Goal: Task Accomplishment & Management: Manage account settings

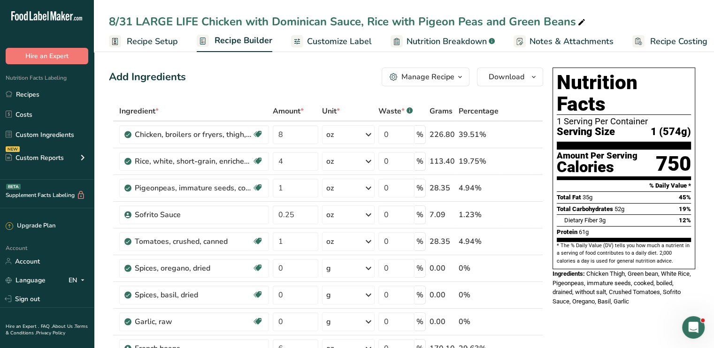
click at [356, 37] on span "Customize Label" at bounding box center [339, 41] width 65 height 13
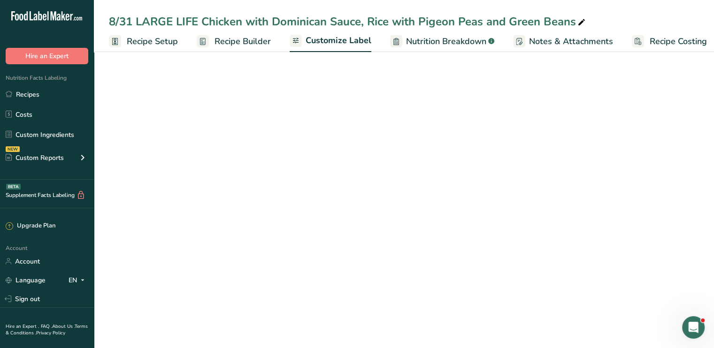
scroll to position [0, 8]
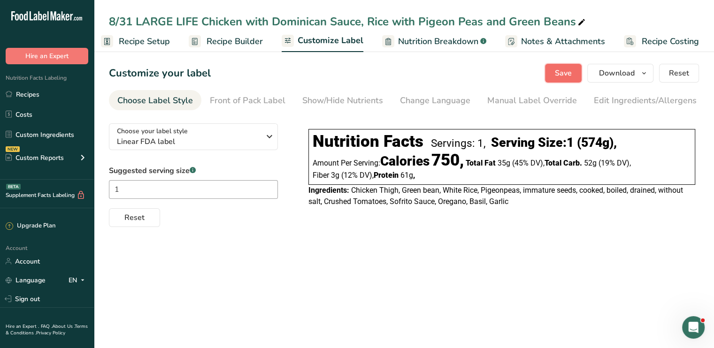
click at [558, 73] on span "Save" at bounding box center [563, 73] width 17 height 11
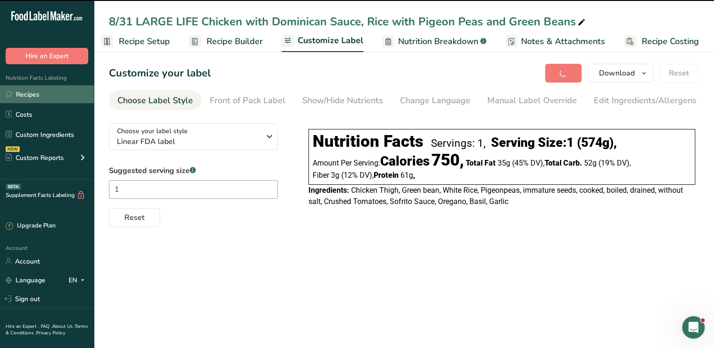
click at [15, 92] on link "Recipes" at bounding box center [47, 94] width 94 height 18
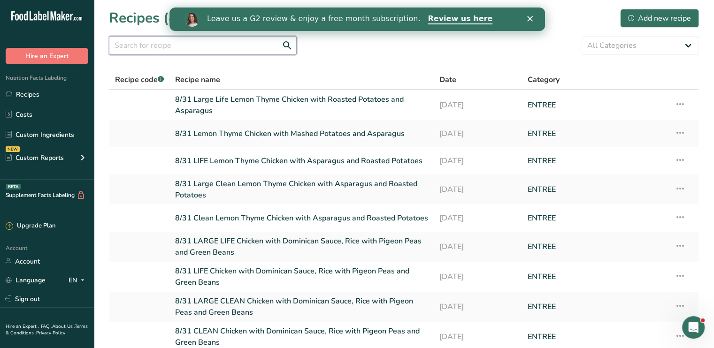
click at [197, 47] on input "text" at bounding box center [203, 45] width 188 height 19
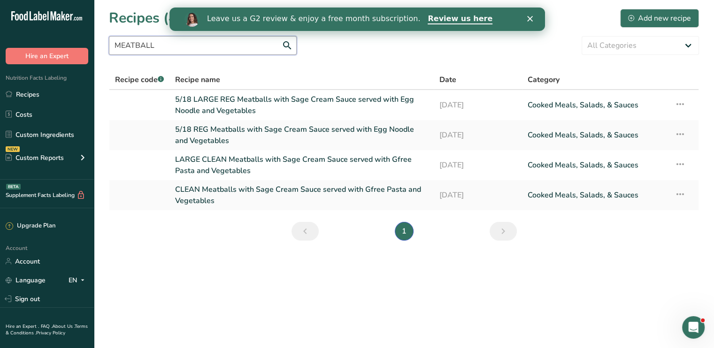
type input "MEATBALL"
click at [294, 187] on link "CLEAN Meatballs with Sage Cream Sauce served with Gfree Pasta and Vegetables" at bounding box center [301, 195] width 253 height 23
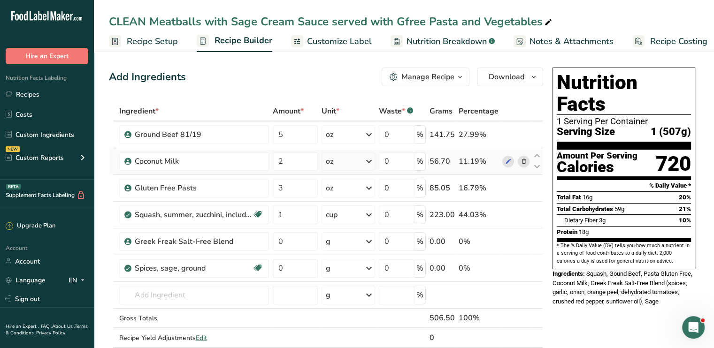
click at [520, 159] on icon at bounding box center [523, 162] width 7 height 10
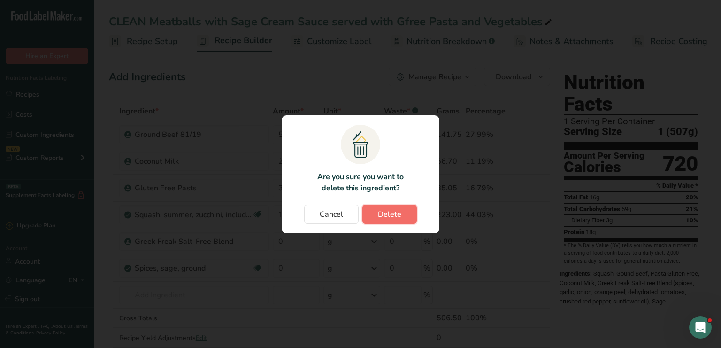
click at [395, 216] on span "Delete" at bounding box center [389, 214] width 23 height 11
type input "3"
type input "1"
type input "0"
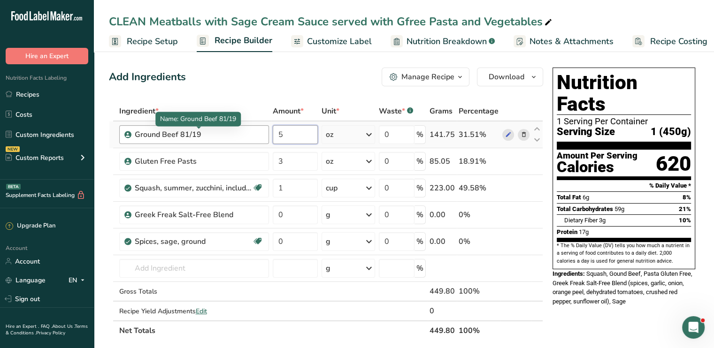
click at [244, 137] on tr "Ground Beef 81/19 5 oz Weight Units g kg mg See more Volume Units l Volume unit…" at bounding box center [325, 135] width 433 height 27
type input "4"
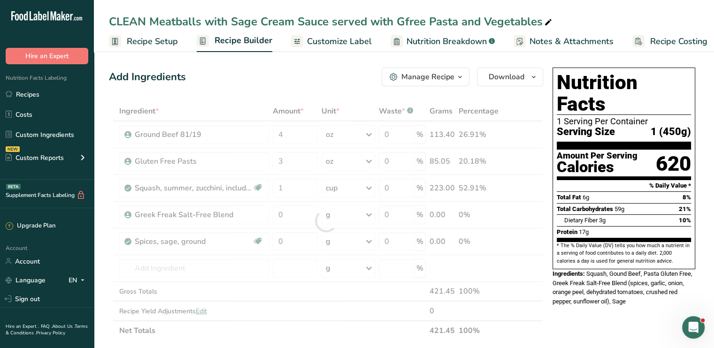
click at [360, 74] on div "Add Ingredients Manage Recipe Delete Recipe Duplicate Recipe Scale Recipe Save …" at bounding box center [326, 77] width 434 height 19
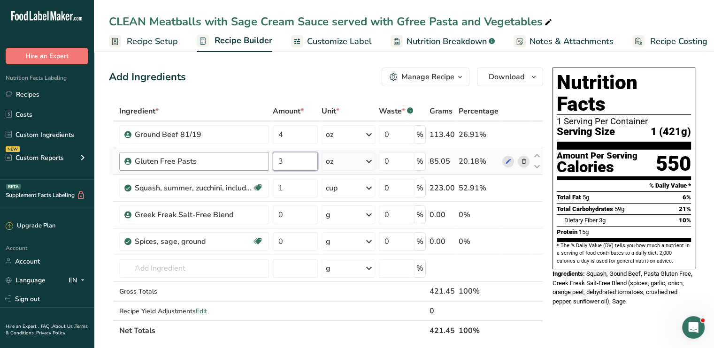
drag, startPoint x: 294, startPoint y: 163, endPoint x: 261, endPoint y: 167, distance: 33.0
click at [261, 167] on tr "Gluten Free Pasts 3 oz Portions 2 Oz Weight Units g kg mg See more Volume Units…" at bounding box center [325, 161] width 433 height 27
type input "2"
click at [296, 68] on div "Add Ingredients Manage Recipe Delete Recipe Duplicate Recipe Scale Recipe Save …" at bounding box center [326, 77] width 434 height 19
drag, startPoint x: 299, startPoint y: 136, endPoint x: 272, endPoint y: 141, distance: 26.9
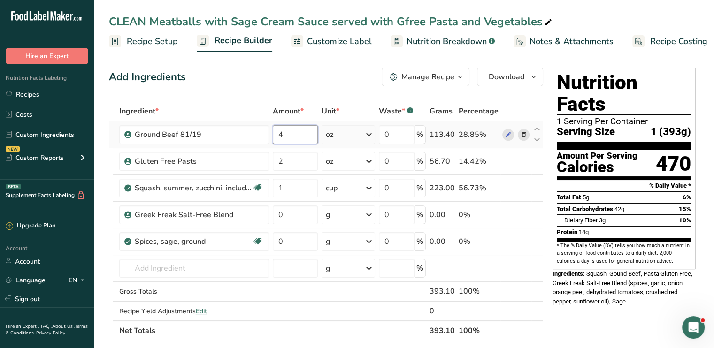
click at [273, 141] on input "4" at bounding box center [295, 134] width 45 height 19
type input "5"
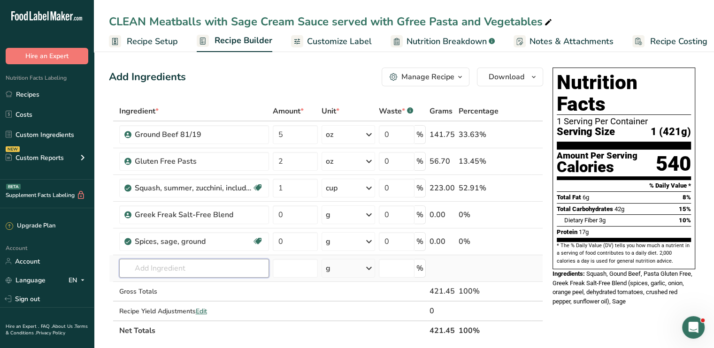
click at [213, 272] on input "text" at bounding box center [194, 268] width 150 height 19
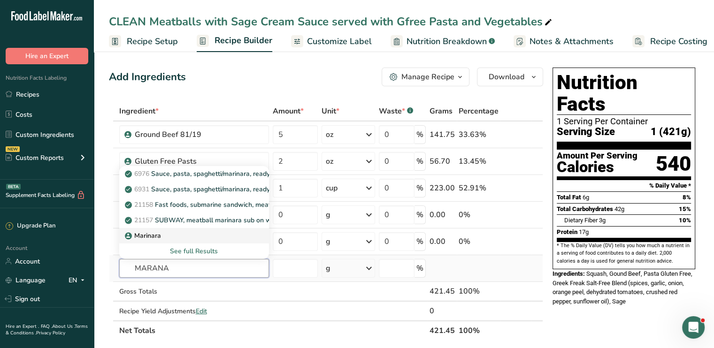
type input "MARANA"
click at [225, 236] on div "Marinara" at bounding box center [187, 236] width 120 height 10
type input "Marinara"
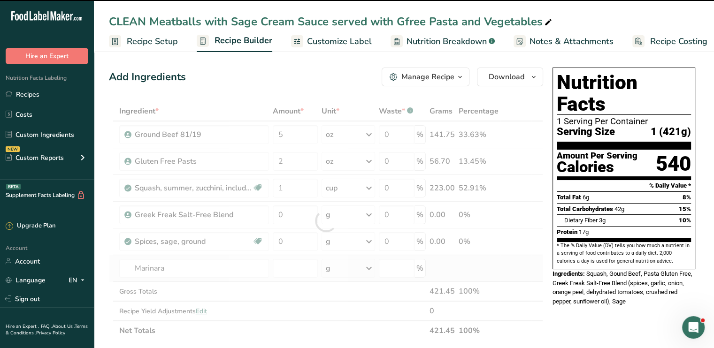
type input "0"
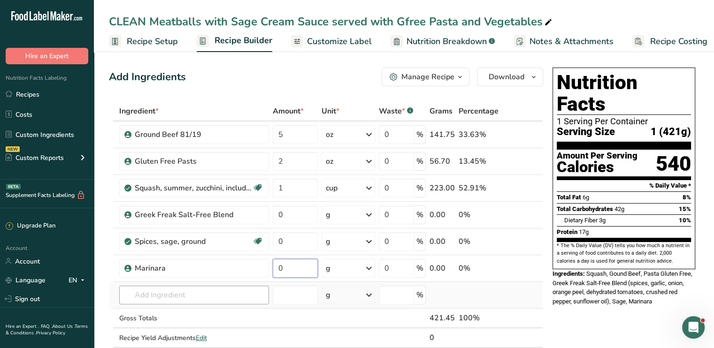
drag, startPoint x: 303, startPoint y: 270, endPoint x: 244, endPoint y: 289, distance: 62.7
click at [242, 286] on tbody "Ground Beef 81/19 5 oz Weight Units g kg mg See more Volume Units l Volume unit…" at bounding box center [325, 235] width 433 height 226
type input "5"
click at [369, 186] on icon at bounding box center [368, 188] width 11 height 17
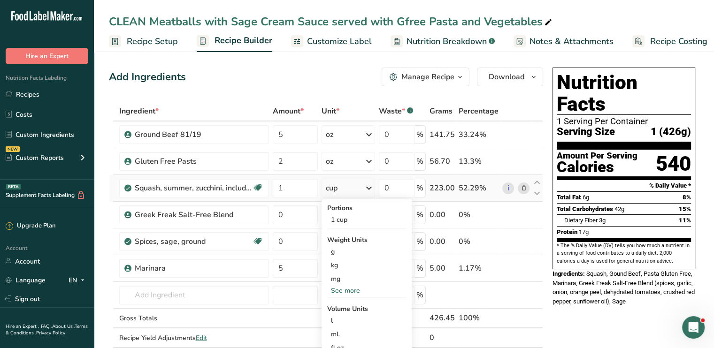
click at [353, 294] on div "See more" at bounding box center [366, 291] width 79 height 10
click at [350, 321] on div "oz" at bounding box center [366, 320] width 79 height 14
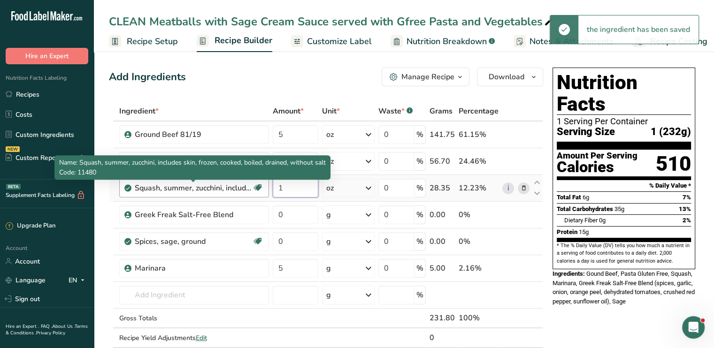
click at [228, 184] on tr "Squash, summer, zucchini, includes skin, frozen, cooked, boiled, drained, witho…" at bounding box center [325, 188] width 433 height 27
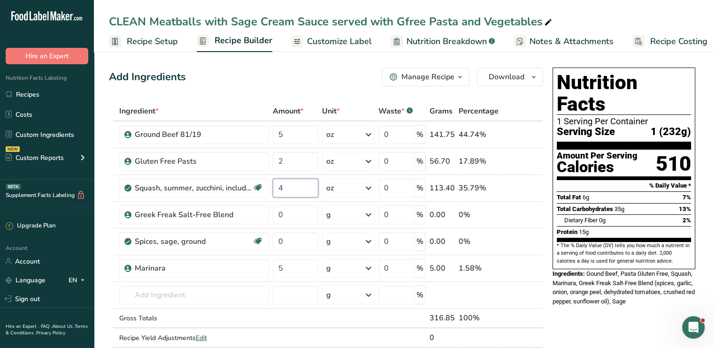
type input "4"
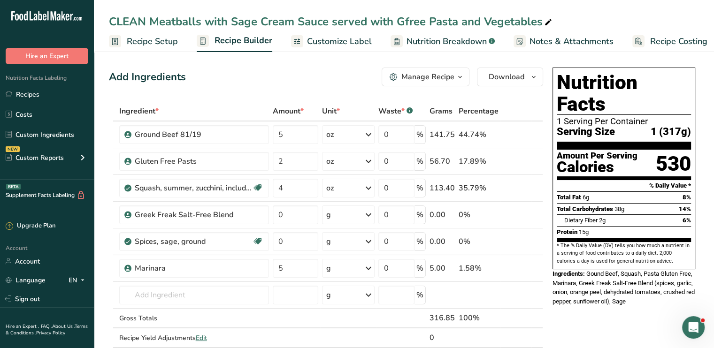
click at [109, 22] on div "CLEAN Meatballs with Sage Cream Sauce served with Gfree Pasta and Vegetables" at bounding box center [331, 21] width 445 height 17
click at [109, 22] on input "CLEAN Meatballs with Sage Cream Sauce served with Gfree Pasta and Vegetables" at bounding box center [404, 21] width 590 height 17
type input "8/31 CLEAN Meatballs with Sage Cream Sauce served with Gfree Pasta and Vegetabl…"
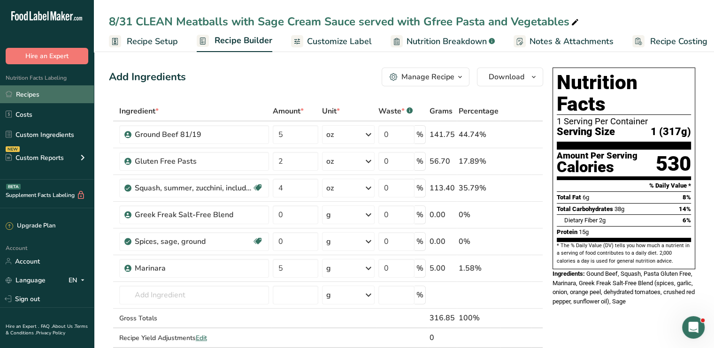
click at [33, 94] on link "Recipes" at bounding box center [47, 94] width 94 height 18
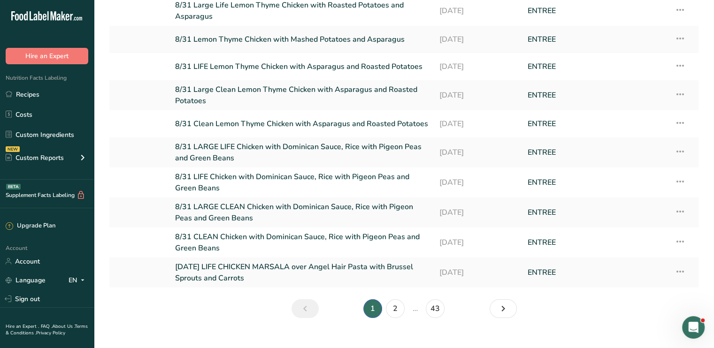
scroll to position [109, 0]
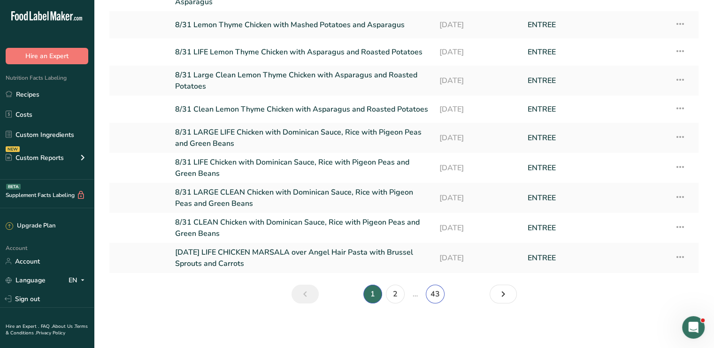
click at [434, 294] on link "43" at bounding box center [435, 294] width 19 height 19
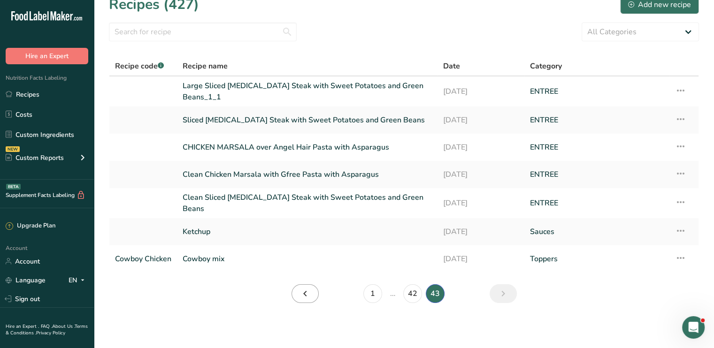
scroll to position [8, 0]
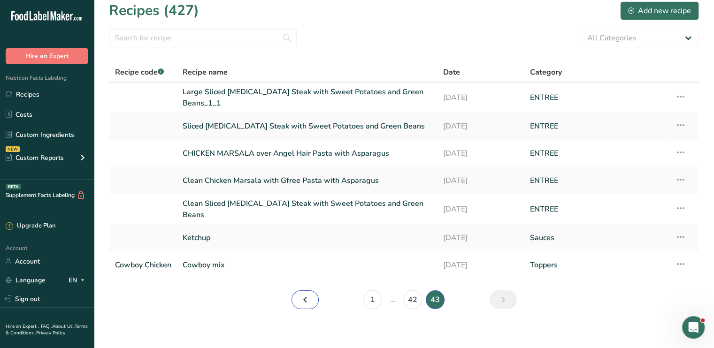
click at [303, 293] on icon "Page 42." at bounding box center [305, 300] width 11 height 17
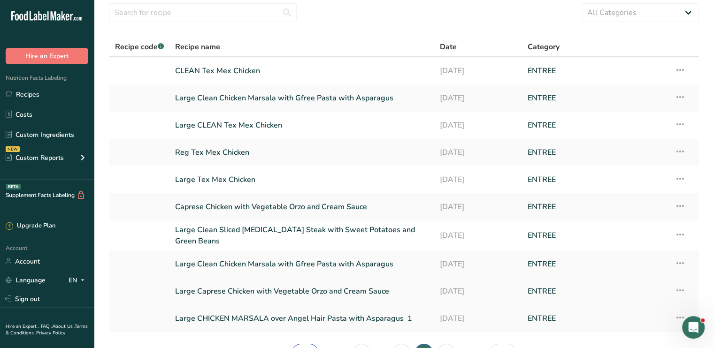
scroll to position [89, 0]
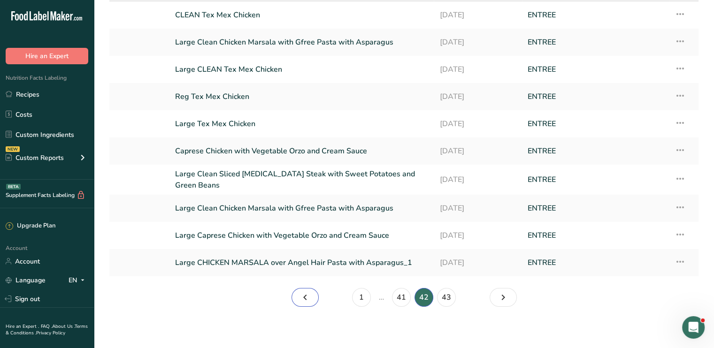
click at [313, 294] on link "Page 41." at bounding box center [305, 297] width 27 height 19
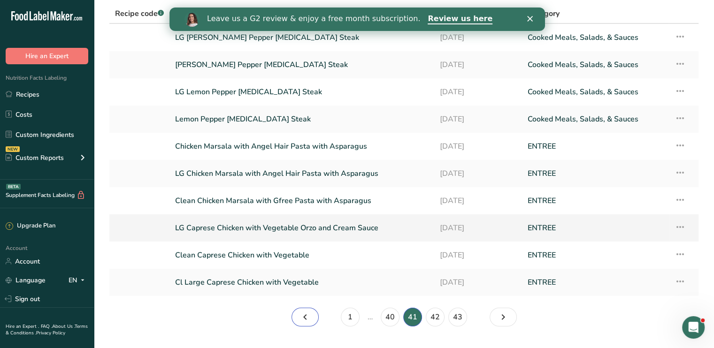
scroll to position [89, 0]
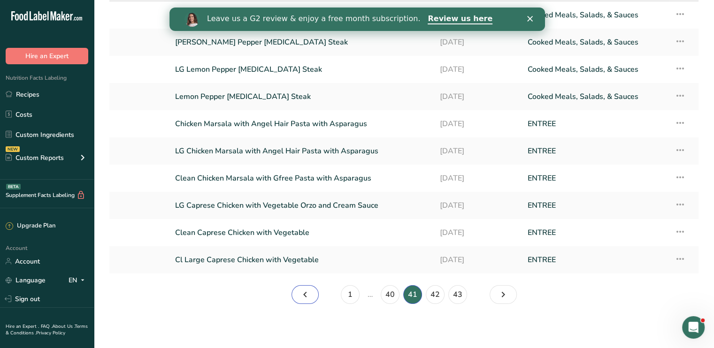
click at [306, 291] on icon "Page 40." at bounding box center [305, 294] width 11 height 17
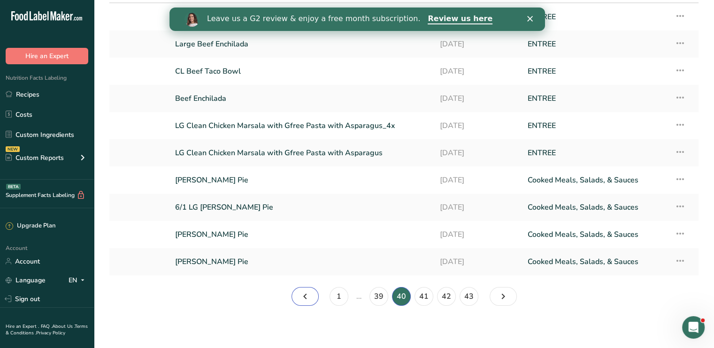
scroll to position [89, 0]
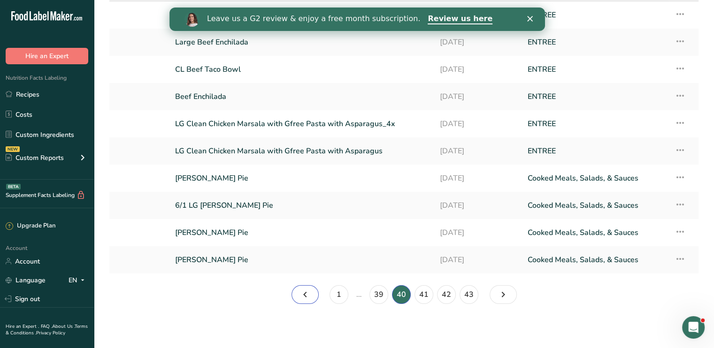
click at [306, 294] on icon "Page 39." at bounding box center [305, 294] width 11 height 17
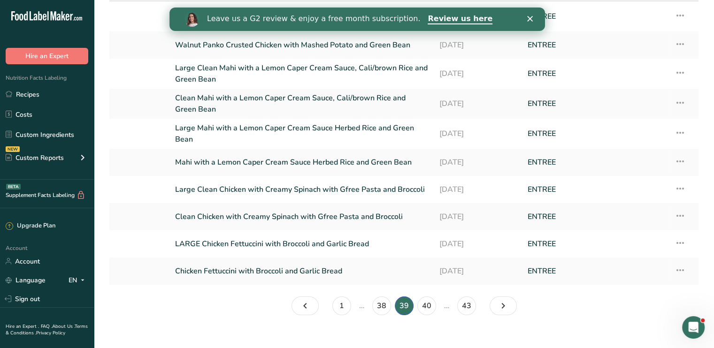
click at [304, 295] on section "Recipes (427) Add new recipe All Categories Baked Goods [GEOGRAPHIC_DATA] Confe…" at bounding box center [404, 120] width 620 height 419
click at [305, 306] on icon "Page 38." at bounding box center [305, 306] width 11 height 17
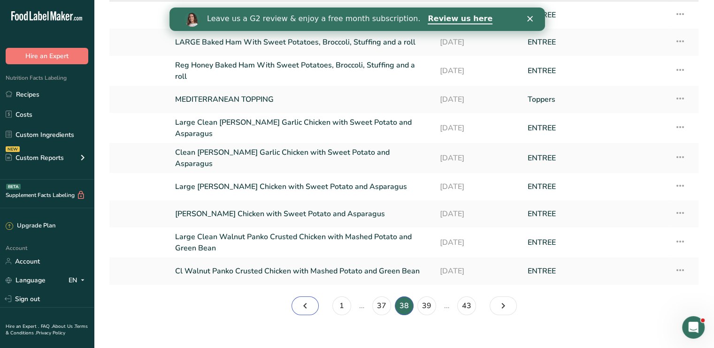
click at [300, 303] on icon "Page 37." at bounding box center [305, 306] width 11 height 17
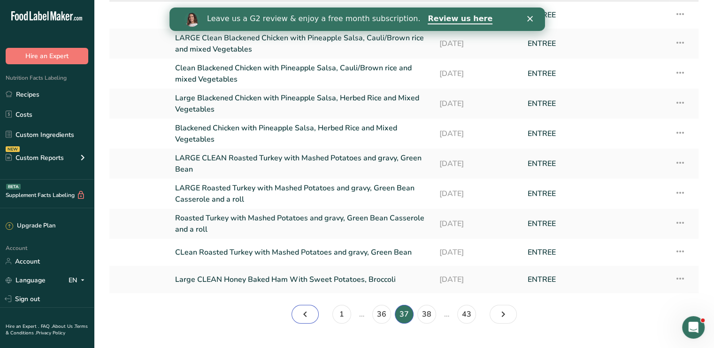
click at [305, 307] on icon "Page 36." at bounding box center [305, 314] width 11 height 17
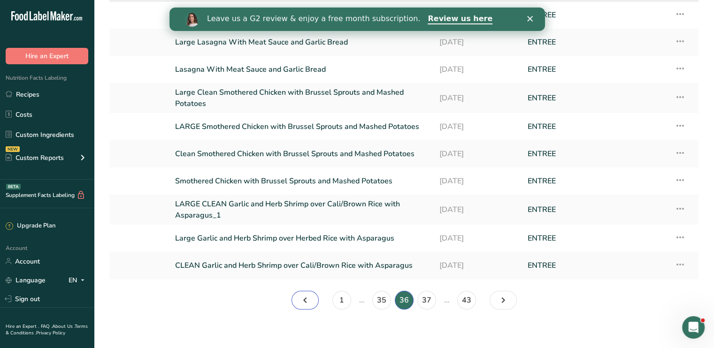
scroll to position [42, 0]
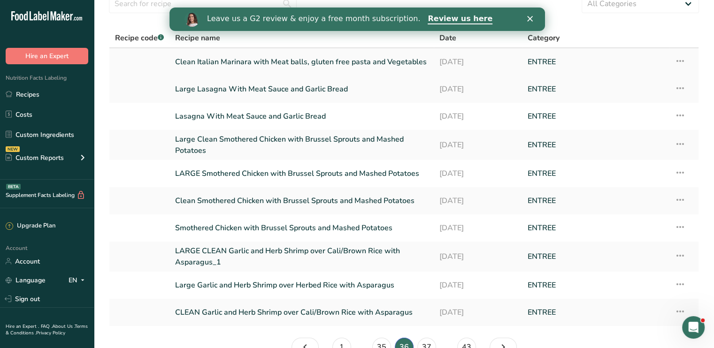
click at [682, 57] on icon at bounding box center [680, 61] width 11 height 17
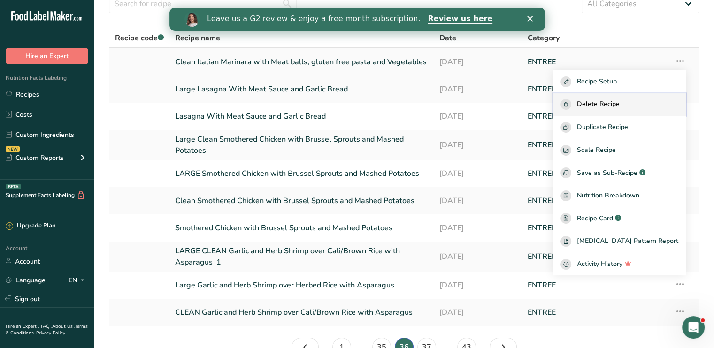
click at [620, 100] on span "Delete Recipe" at bounding box center [598, 104] width 43 height 11
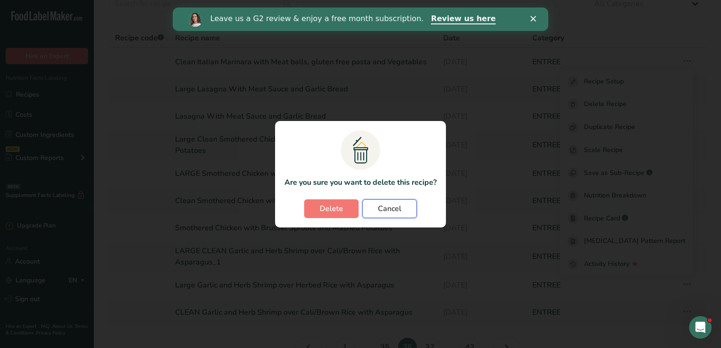
click at [380, 211] on span "Cancel" at bounding box center [389, 208] width 23 height 11
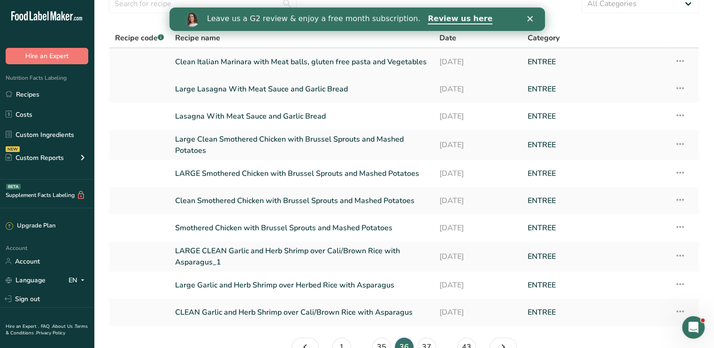
click at [683, 62] on icon at bounding box center [680, 61] width 11 height 17
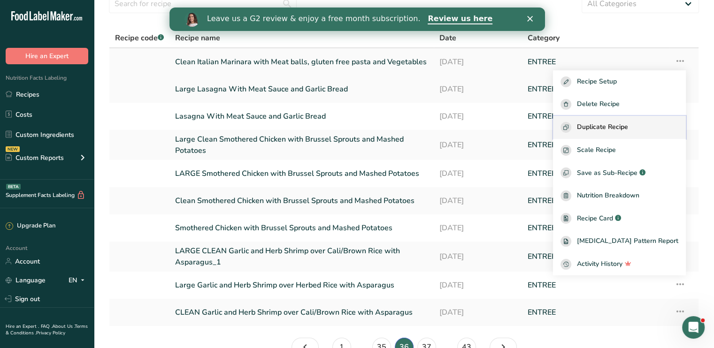
click at [628, 125] on span "Duplicate Recipe" at bounding box center [602, 127] width 51 height 11
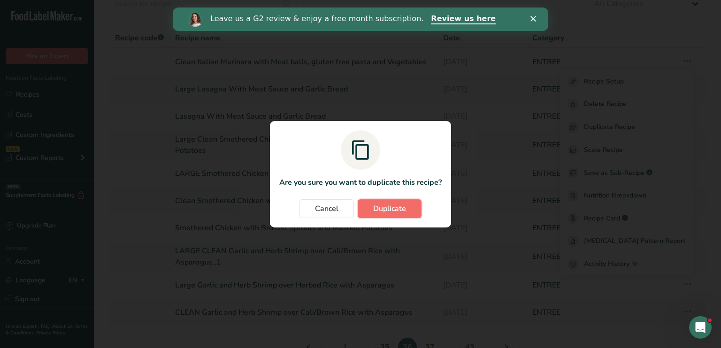
click at [408, 206] on button "Duplicate" at bounding box center [390, 209] width 64 height 19
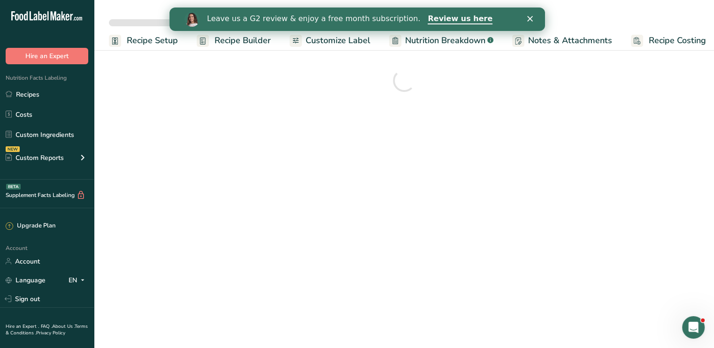
click at [529, 16] on icon "Close" at bounding box center [530, 19] width 6 height 6
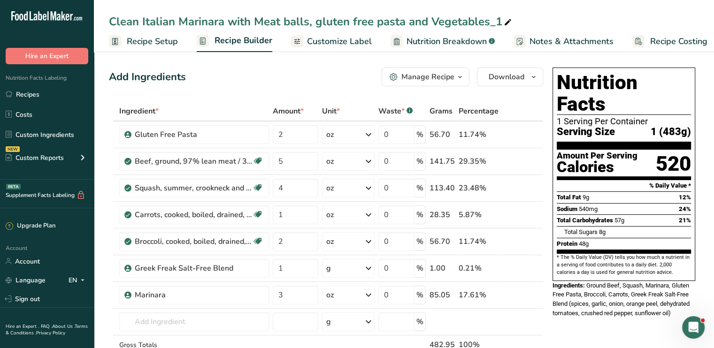
click at [505, 20] on icon at bounding box center [508, 22] width 8 height 13
type input "Clean Italian Marinara with Meat balls, gluten free pasta and Vegetables"
click at [108, 22] on div "Clean Italian Marinara with Meat balls, gluten free pasta and Vegetables" at bounding box center [404, 21] width 620 height 17
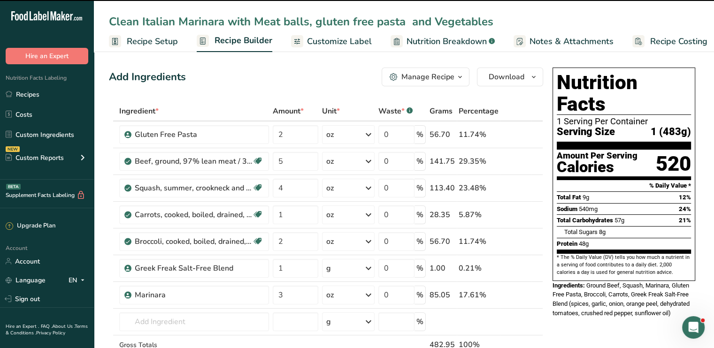
click at [109, 21] on div "Clean Italian Marinara with Meat balls, gluten free pasta and Vegetables" at bounding box center [404, 21] width 620 height 17
click at [109, 21] on input "Clean Italian Marinara with Meat balls, gluten free pasta and Vegetables" at bounding box center [404, 21] width 590 height 17
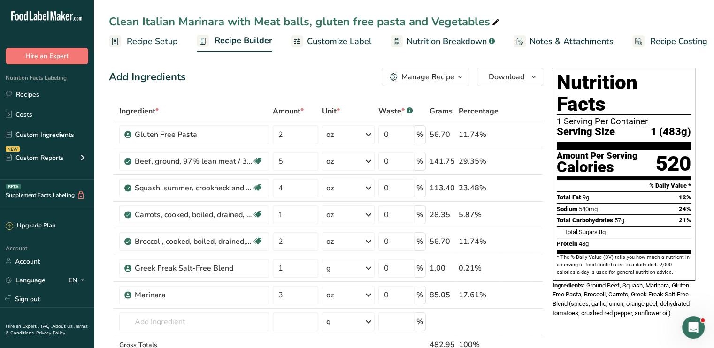
click at [124, 26] on div "Clean Italian Marinara with Meat balls, gluten free pasta and Vegetables" at bounding box center [305, 21] width 393 height 17
click at [115, 23] on input "Clean Italian Marinara with Meat balls, gluten free pasta and Vegetables" at bounding box center [404, 21] width 590 height 17
click at [112, 22] on input "Clean Italian Marinara with Meat balls, gluten free pasta and Vegetables" at bounding box center [404, 21] width 590 height 17
drag, startPoint x: 430, startPoint y: 21, endPoint x: 342, endPoint y: 22, distance: 87.8
click at [342, 22] on input "8/31 Clean Italian Marinara with Meat balls, gluten free pasta and Vegetables" at bounding box center [404, 21] width 590 height 17
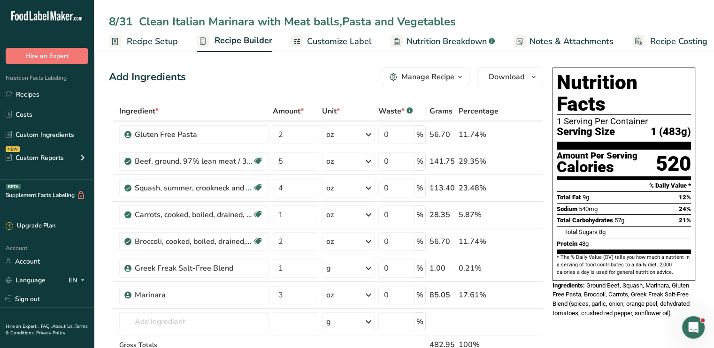
drag, startPoint x: 169, startPoint y: 22, endPoint x: 137, endPoint y: 22, distance: 32.4
click at [137, 22] on input "8/31 Clean Italian Marinara with Meat balls,Pasta and Vegetables" at bounding box center [404, 21] width 590 height 17
click at [304, 24] on input "8/31 LIFE Italian Marinara with Meat balls,Pasta and Vegetables" at bounding box center [404, 21] width 590 height 17
drag, startPoint x: 329, startPoint y: 23, endPoint x: 366, endPoint y: 26, distance: 37.2
click at [366, 26] on input "8/31 LIFE Italian Marinara with Meatballs,Pasta and Vegetables" at bounding box center [404, 21] width 590 height 17
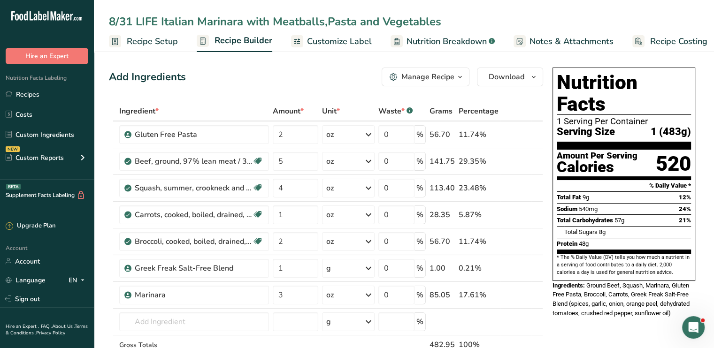
click at [362, 26] on input "8/31 LIFE Italian Marinara with Meatballs,Pasta and Vegetables" at bounding box center [404, 21] width 590 height 17
click at [361, 26] on input "8/31 LIFE Italian Marinara with Meatballs,Pasta and Vegetables" at bounding box center [404, 21] width 590 height 17
drag, startPoint x: 360, startPoint y: 24, endPoint x: 333, endPoint y: 23, distance: 26.3
click at [331, 24] on input "8/31 LIFE Italian Marinara with Meatballs,Pasta and Vegetables" at bounding box center [404, 21] width 590 height 17
drag, startPoint x: 407, startPoint y: 24, endPoint x: 389, endPoint y: 24, distance: 17.4
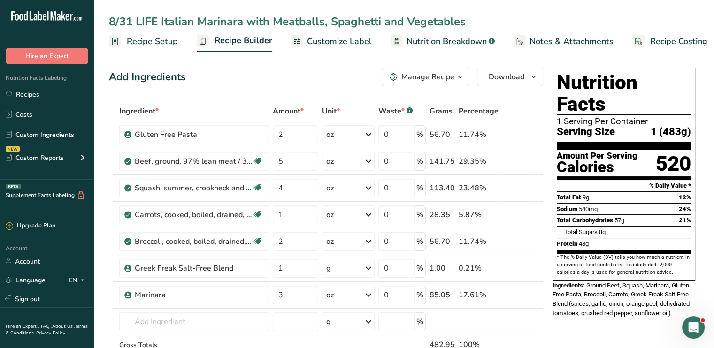
click at [386, 26] on input "8/31 LIFE Italian Marinara with Meatballs, Spaghetti and Vegetables" at bounding box center [404, 21] width 590 height 17
click at [460, 15] on input "8/31 LIFE Italian Marinara with Meatballs, Spaghetti, Vegetables" at bounding box center [404, 21] width 590 height 17
type input "8/31 LIFE Italian Marinara with Meatballs, Spaghetti, Vegetables and GBread"
click at [523, 133] on icon at bounding box center [523, 135] width 7 height 10
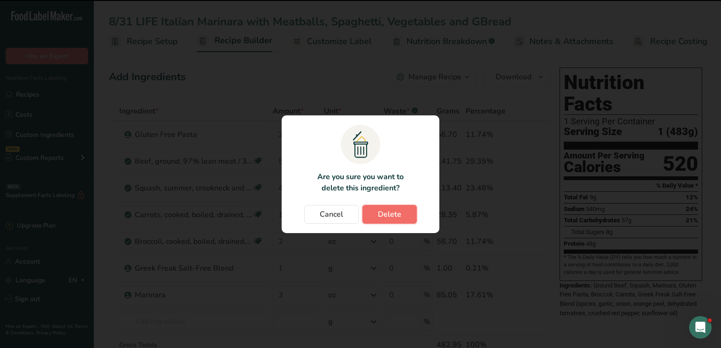
click at [383, 215] on span "Delete" at bounding box center [389, 214] width 23 height 11
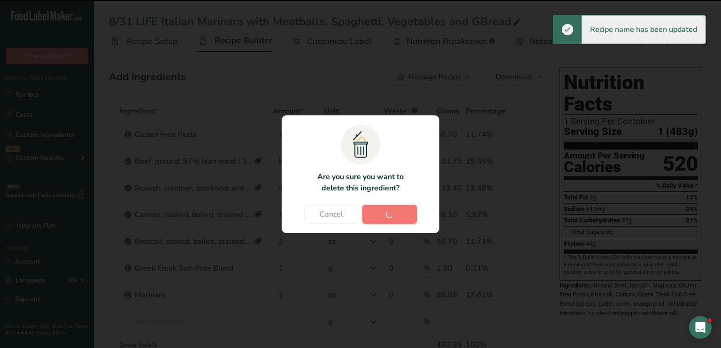
type input "5"
type input "4"
type input "1"
type input "2"
type input "1"
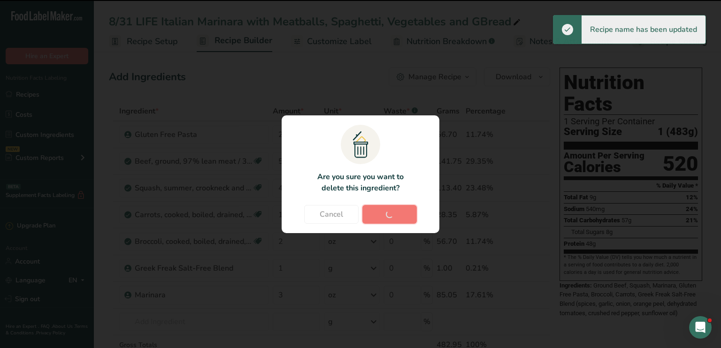
type input "3"
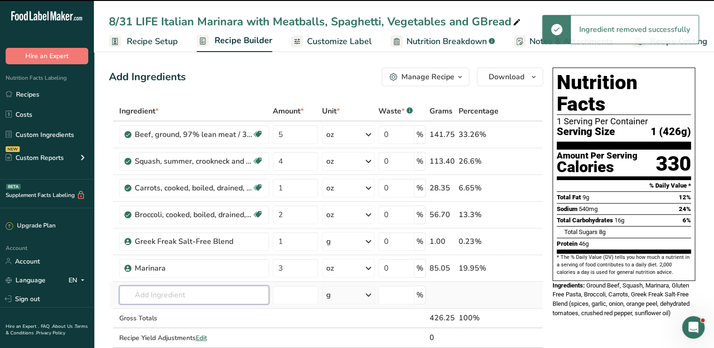
click at [227, 293] on input "text" at bounding box center [194, 295] width 150 height 19
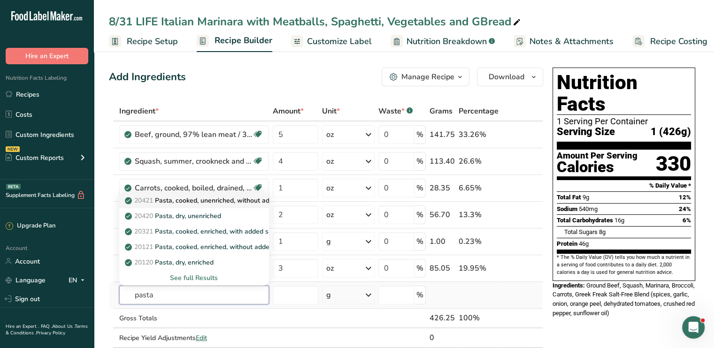
type input "pasta"
click at [210, 199] on p "20421 Pasta, cooked, unenriched, without added salt" at bounding box center [210, 201] width 167 height 10
type input "Pasta, cooked, unenriched, without added salt"
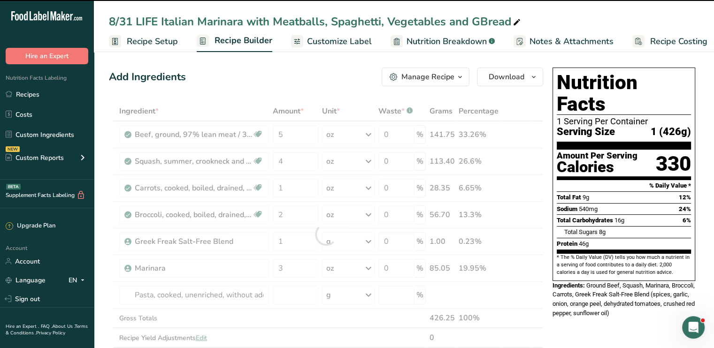
type input "0"
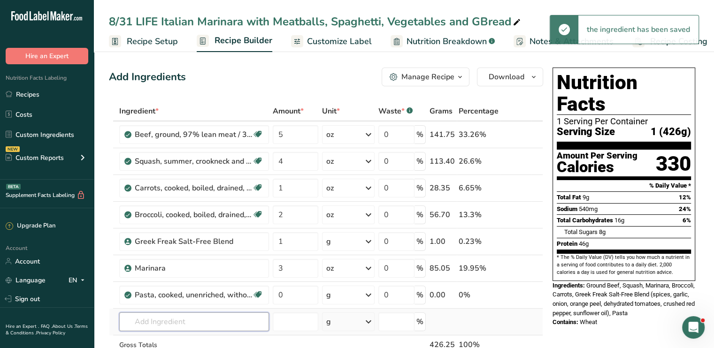
click at [192, 317] on input "text" at bounding box center [194, 322] width 150 height 19
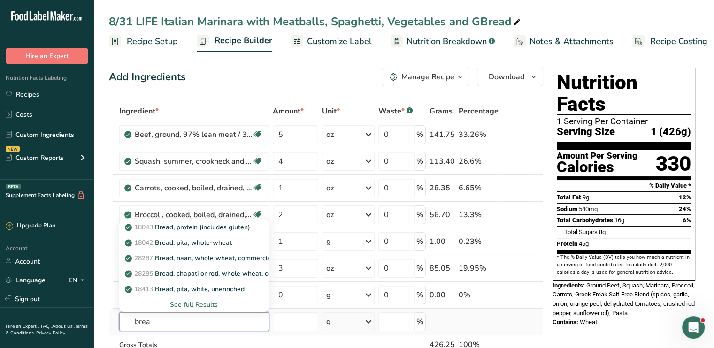
type input "brea"
click at [198, 306] on div "See full Results" at bounding box center [194, 305] width 135 height 10
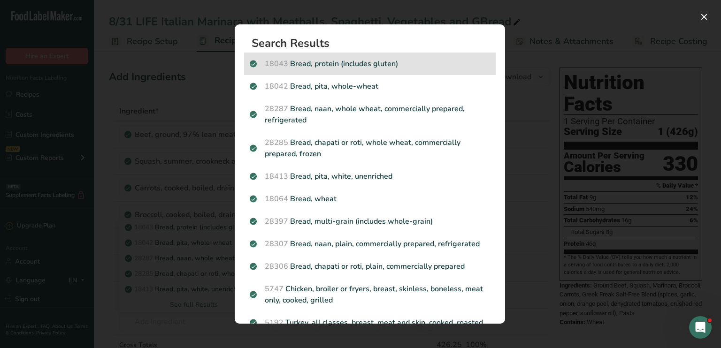
click at [336, 71] on div "18043 Bread, protein (includes gluten)" at bounding box center [370, 64] width 252 height 23
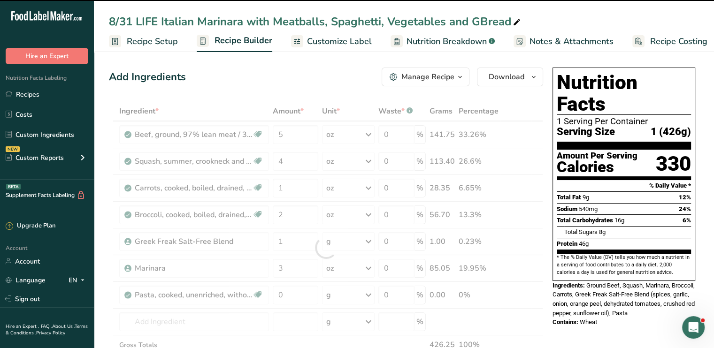
type input "0"
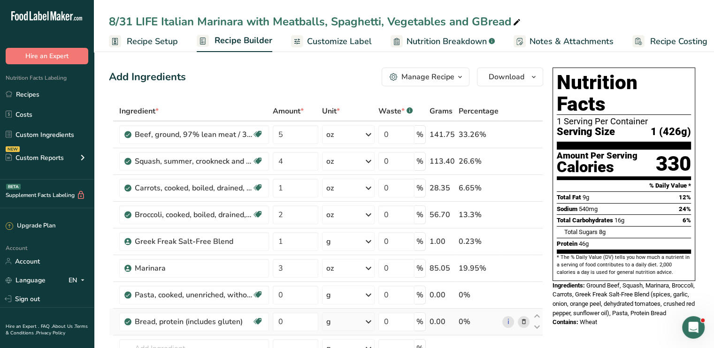
click at [525, 324] on icon at bounding box center [523, 322] width 7 height 10
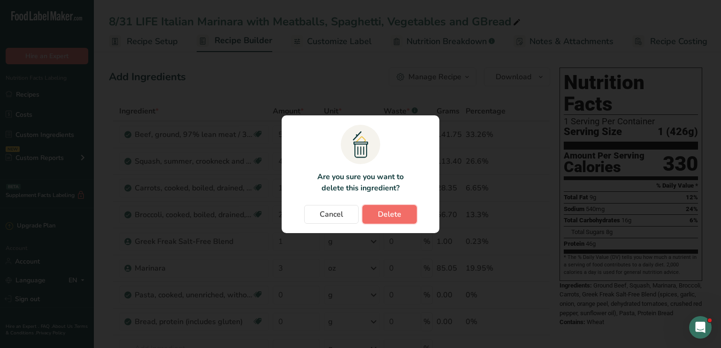
click at [396, 212] on span "Delete" at bounding box center [389, 214] width 23 height 11
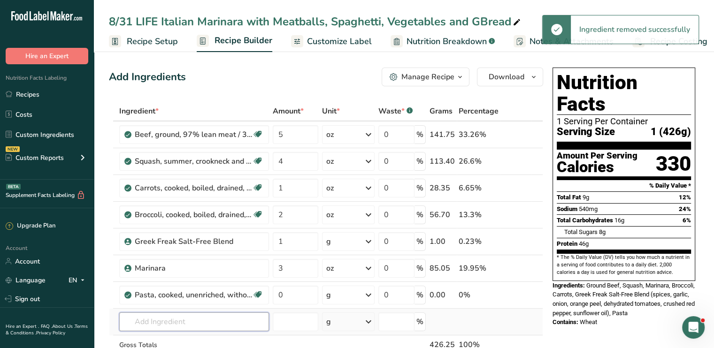
click at [192, 318] on input "text" at bounding box center [194, 322] width 150 height 19
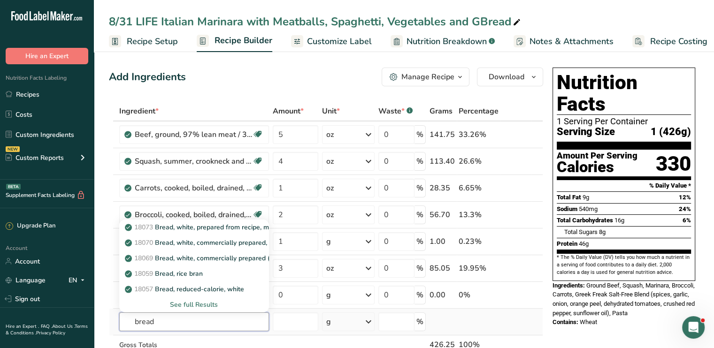
type input "bread"
click at [214, 309] on div "See full Results" at bounding box center [194, 304] width 150 height 15
click at [191, 240] on p "18070 Bread, white, commercially prepared, toasted" at bounding box center [209, 243] width 165 height 10
type input "Bread, white, commercially prepared, toasted"
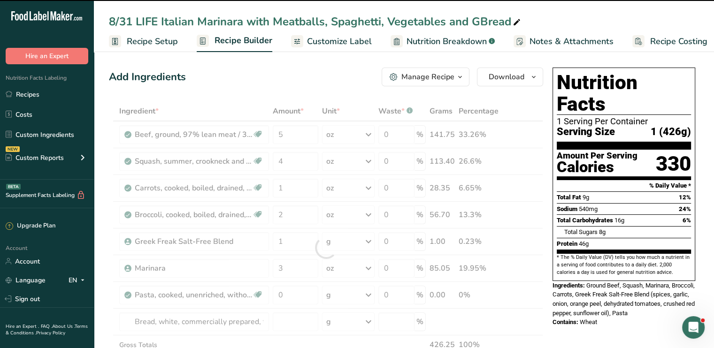
type input "0"
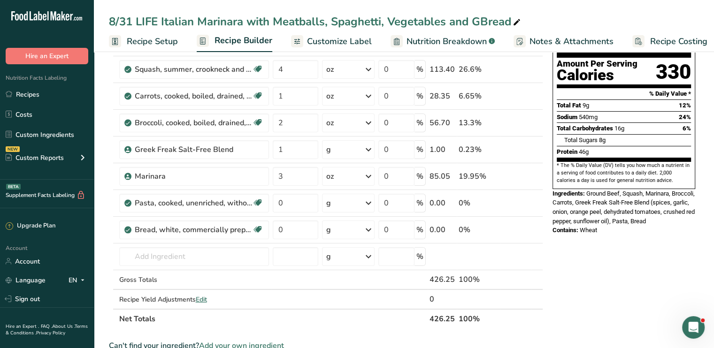
scroll to position [94, 0]
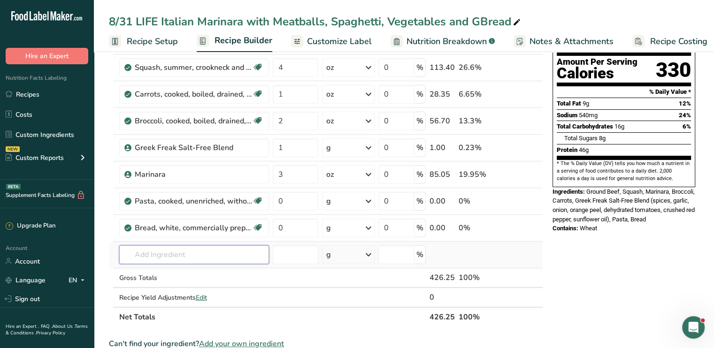
click at [195, 250] on input "text" at bounding box center [194, 255] width 150 height 19
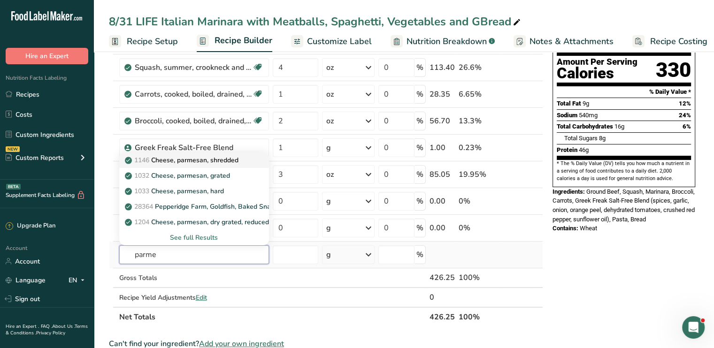
type input "parme"
click at [230, 160] on p "1146 Cheese, parmesan, shredded" at bounding box center [183, 160] width 112 height 10
type input "Cheese, parmesan, shredded"
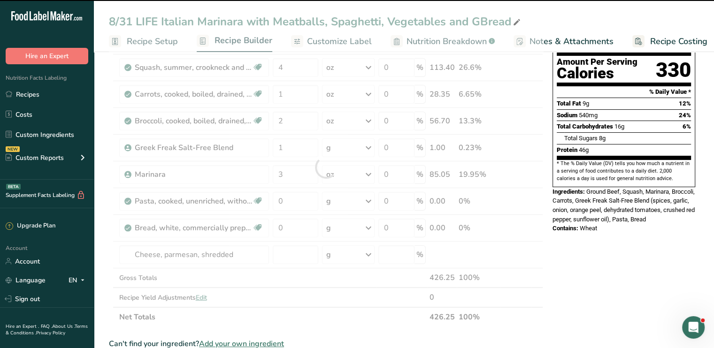
type input "0"
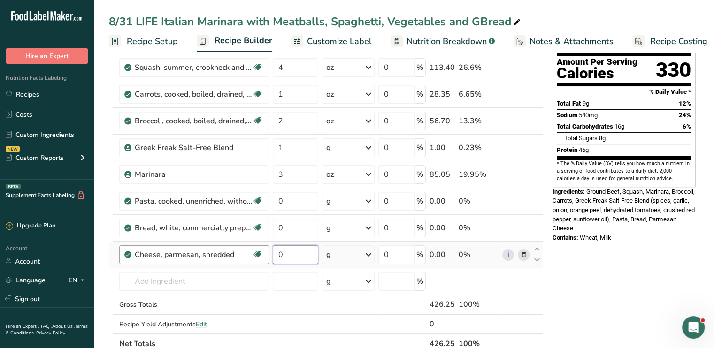
drag, startPoint x: 291, startPoint y: 253, endPoint x: 254, endPoint y: 261, distance: 37.9
click at [254, 261] on tr "Cheese, parmesan, shredded Gluten free Vegetarian Soy free 0 g Portions 1 tbsp …" at bounding box center [325, 255] width 433 height 27
type input "1"
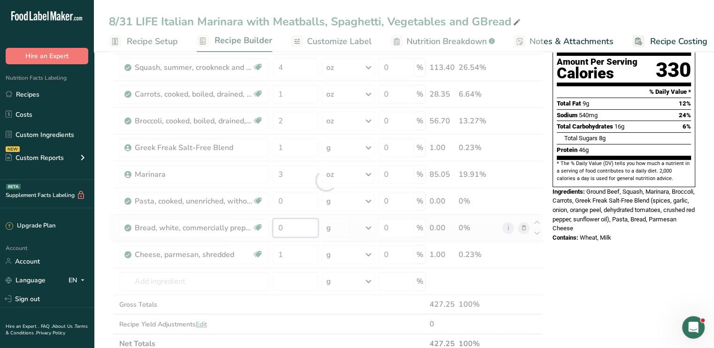
click at [286, 227] on div "Ingredient * Amount * Unit * Waste * .a-a{fill:#347362;}.b-a{fill:#fff;} Grams …" at bounding box center [326, 181] width 434 height 347
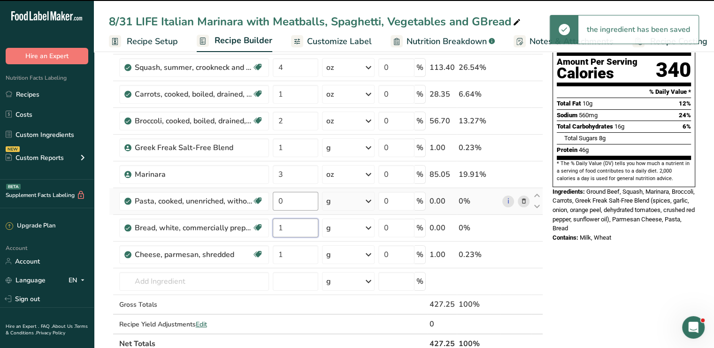
type input "0"
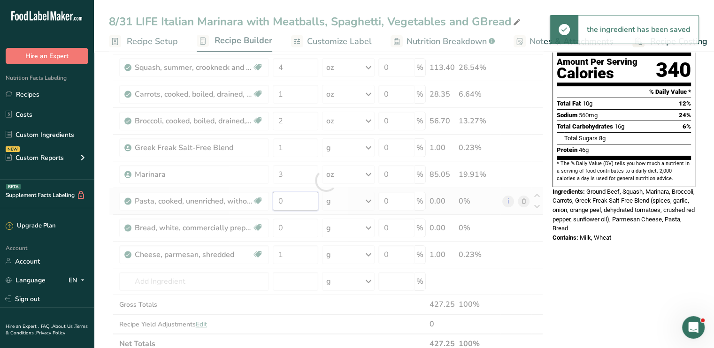
click at [284, 199] on div "Ingredient * Amount * Unit * Waste * .a-a{fill:#347362;}.b-a{fill:#fff;} Grams …" at bounding box center [326, 181] width 434 height 347
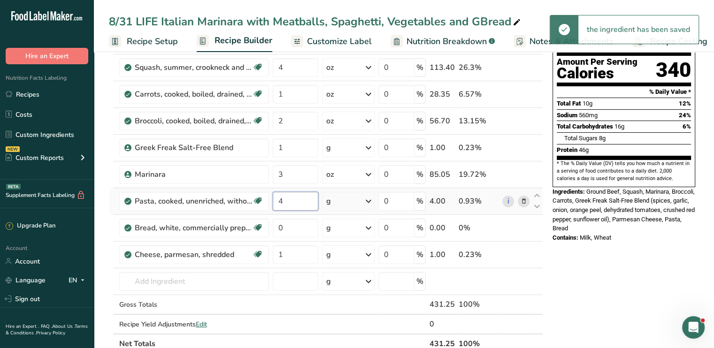
type input "4"
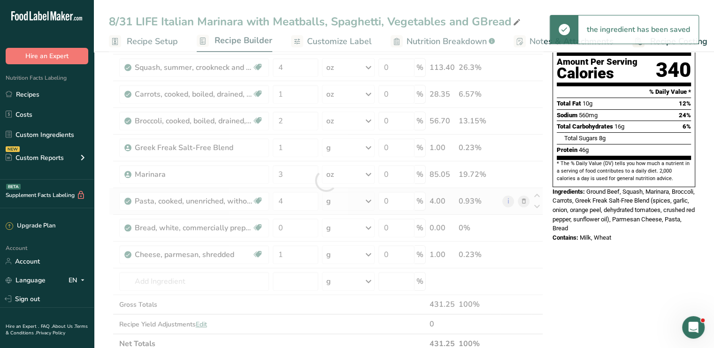
click at [375, 200] on div "Ingredient * Amount * Unit * Waste * .a-a{fill:#347362;}.b-a{fill:#fff;} Grams …" at bounding box center [326, 181] width 434 height 347
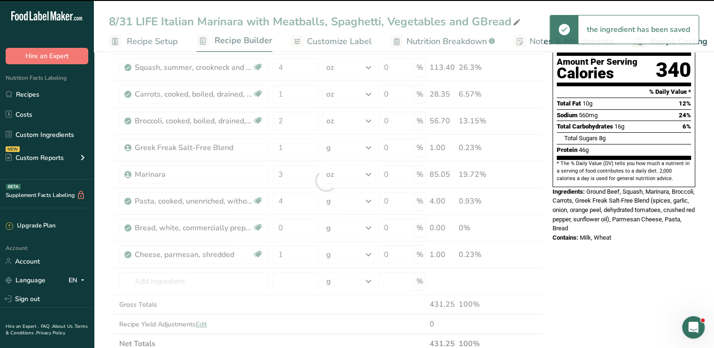
click at [371, 201] on div at bounding box center [326, 181] width 434 height 347
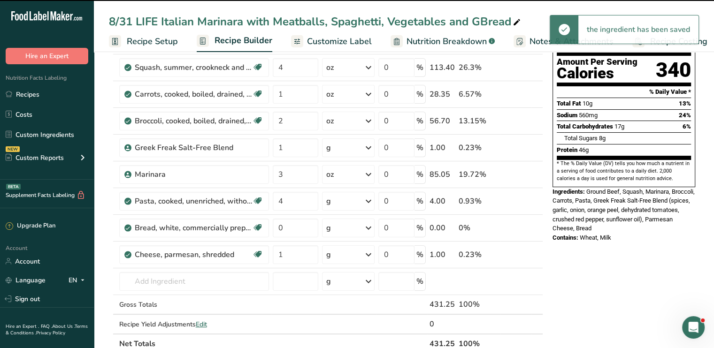
click at [371, 201] on icon at bounding box center [368, 201] width 11 height 17
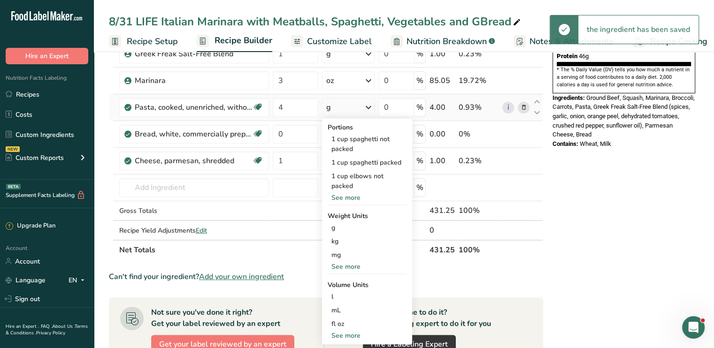
scroll to position [235, 0]
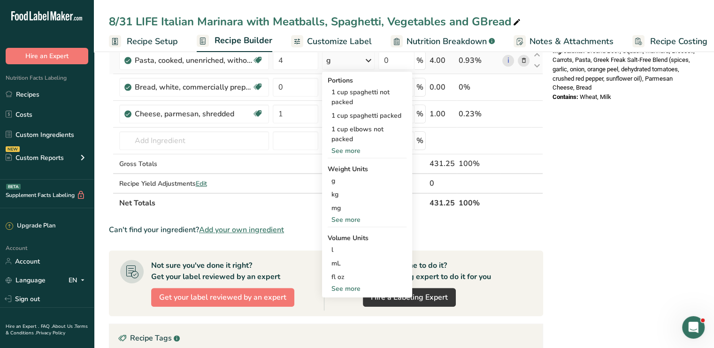
click at [345, 284] on div "See more" at bounding box center [367, 289] width 79 height 10
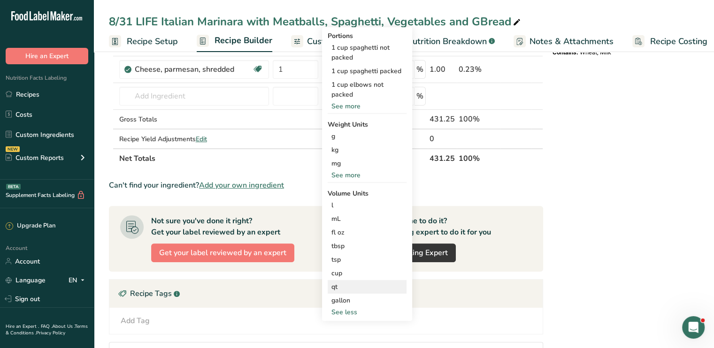
scroll to position [282, 0]
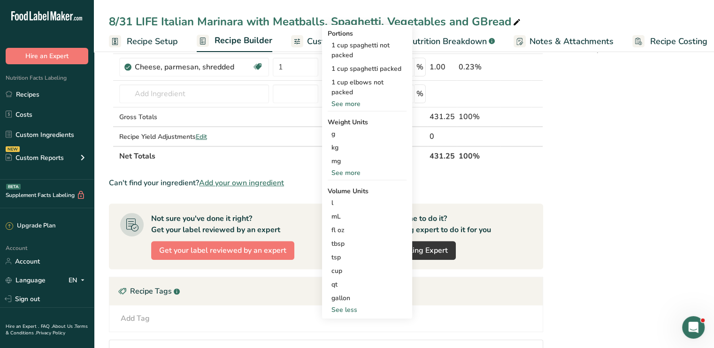
click at [359, 171] on div "See more" at bounding box center [367, 173] width 79 height 10
click at [349, 204] on div "oz" at bounding box center [367, 202] width 79 height 14
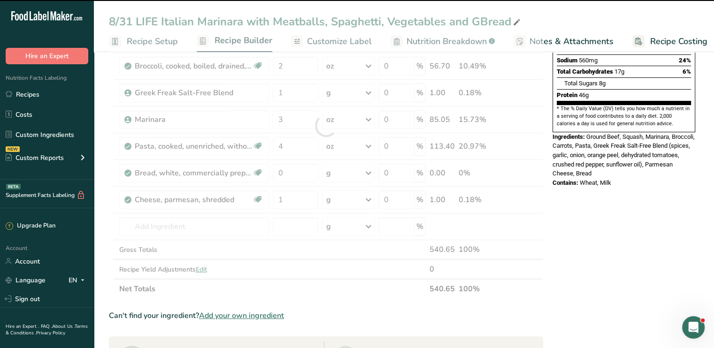
scroll to position [47, 0]
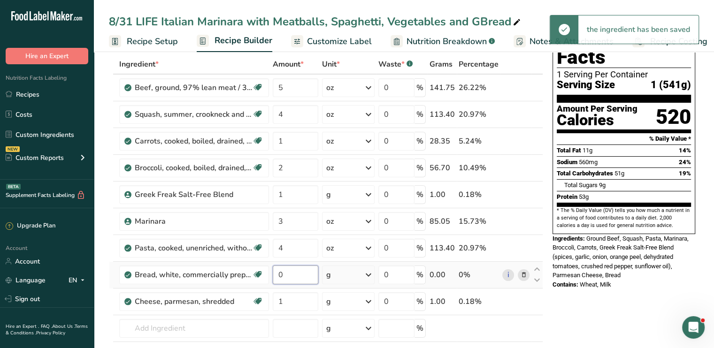
click at [288, 273] on input "0" at bounding box center [296, 275] width 46 height 19
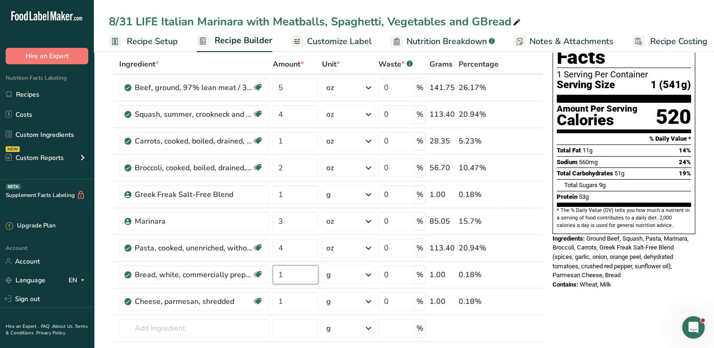
type input "1"
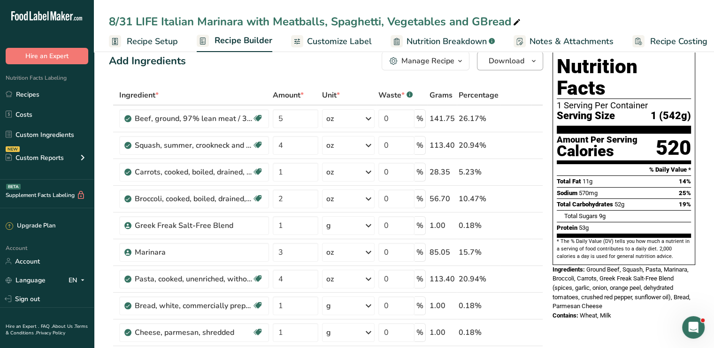
scroll to position [0, 0]
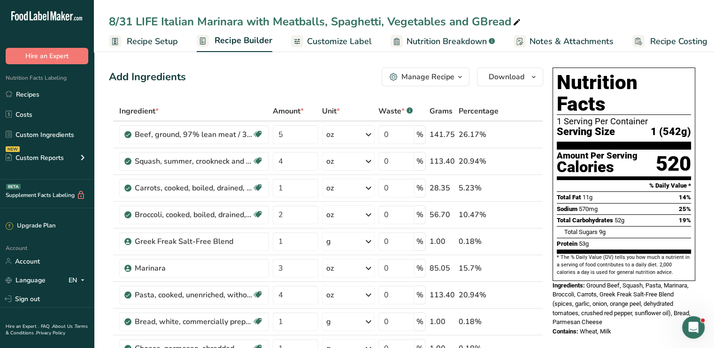
drag, startPoint x: 341, startPoint y: 38, endPoint x: 382, endPoint y: 45, distance: 41.5
click at [341, 38] on span "Customize Label" at bounding box center [339, 41] width 65 height 13
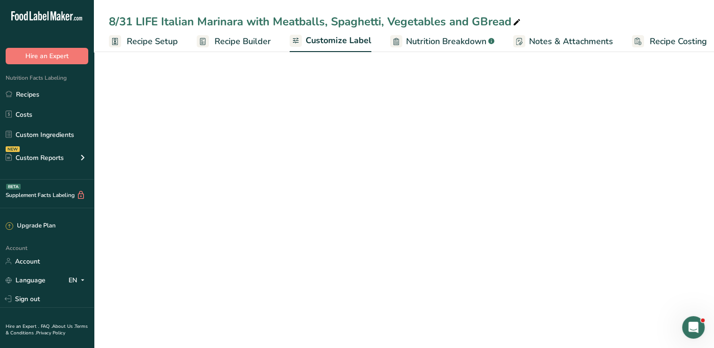
scroll to position [0, 8]
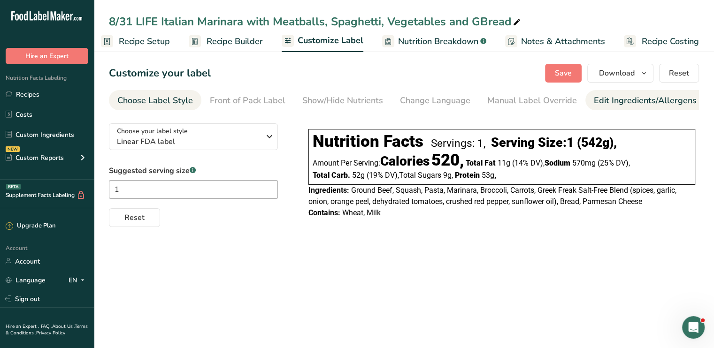
click at [629, 101] on div "Edit Ingredients/Allergens List" at bounding box center [653, 100] width 119 height 13
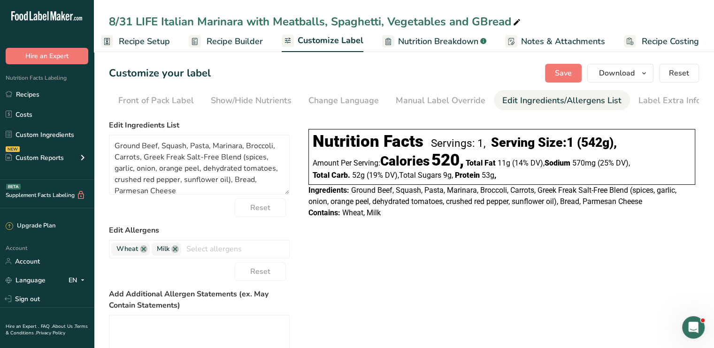
scroll to position [0, 92]
click at [145, 253] on link at bounding box center [144, 250] width 8 height 8
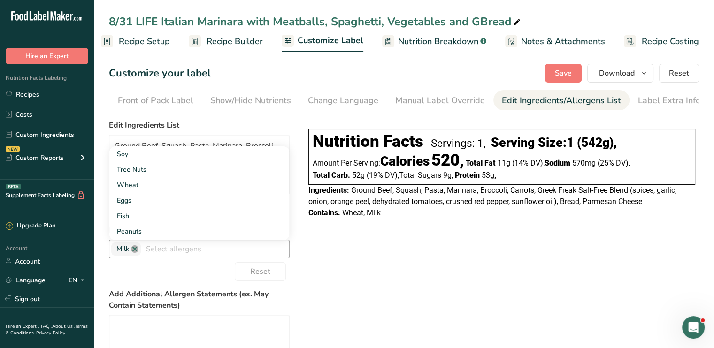
click at [137, 253] on link at bounding box center [135, 250] width 8 height 8
click at [347, 269] on div "Choose your label style Linear FDA label USA (FDA) Standard FDA label Tabular F…" at bounding box center [404, 282] width 590 height 332
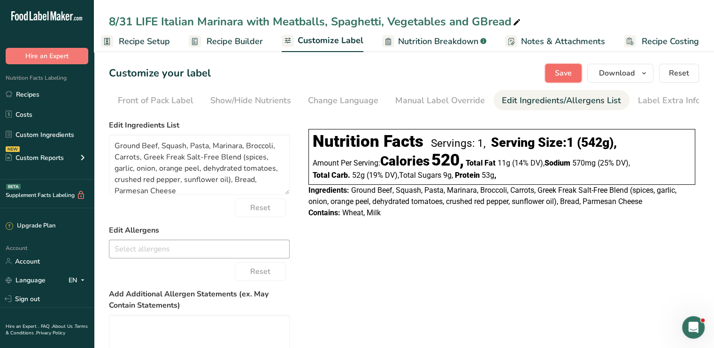
click at [555, 74] on button "Save" at bounding box center [563, 73] width 37 height 19
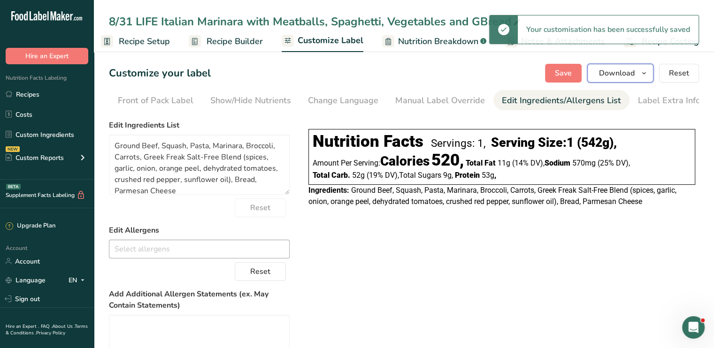
click at [616, 74] on span "Download" at bounding box center [617, 73] width 36 height 11
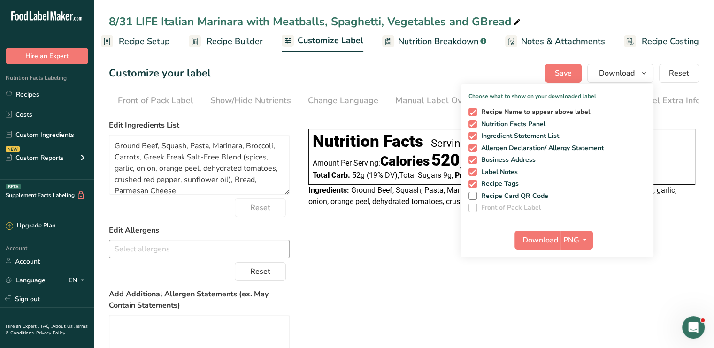
click at [472, 114] on span at bounding box center [473, 112] width 8 height 8
click at [472, 114] on input "Recipe Name to appear above label" at bounding box center [472, 112] width 6 height 6
checkbox input "false"
click at [473, 147] on span at bounding box center [473, 148] width 8 height 8
click at [473, 147] on input "Allergen Declaration/ Allergy Statement" at bounding box center [472, 148] width 6 height 6
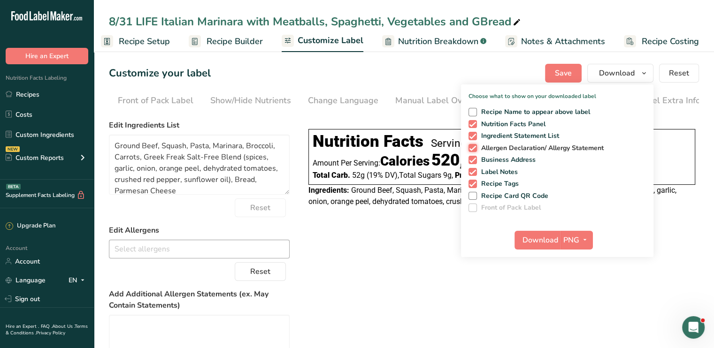
checkbox input "false"
click at [473, 161] on span at bounding box center [473, 160] width 8 height 8
click at [473, 161] on input "Business Address" at bounding box center [472, 160] width 6 height 6
checkbox input "false"
click at [471, 172] on span at bounding box center [473, 172] width 8 height 8
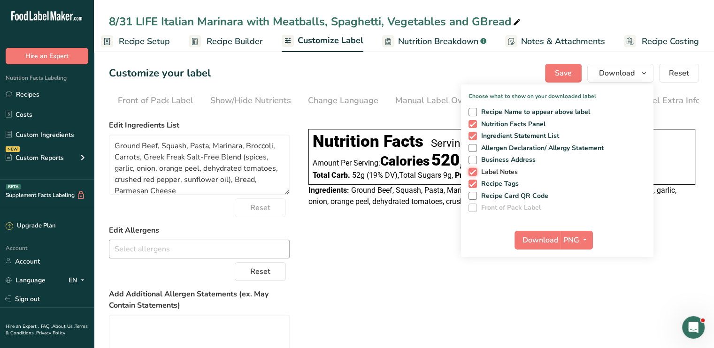
click at [471, 172] on input "Label Notes" at bounding box center [472, 172] width 6 height 6
checkbox input "false"
click at [472, 184] on span at bounding box center [473, 184] width 8 height 8
click at [472, 184] on input "Recipe Tags" at bounding box center [472, 184] width 6 height 6
checkbox input "false"
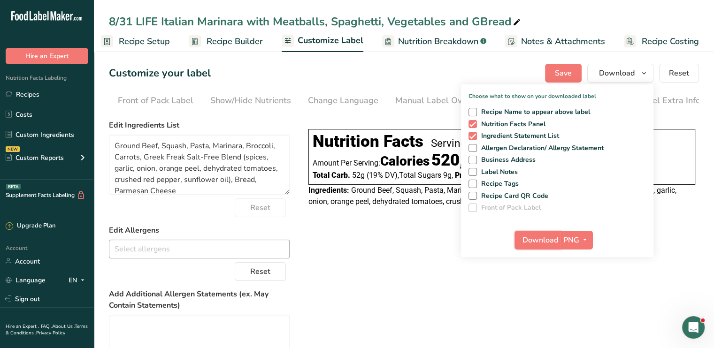
click at [558, 238] on span "Download" at bounding box center [541, 240] width 36 height 11
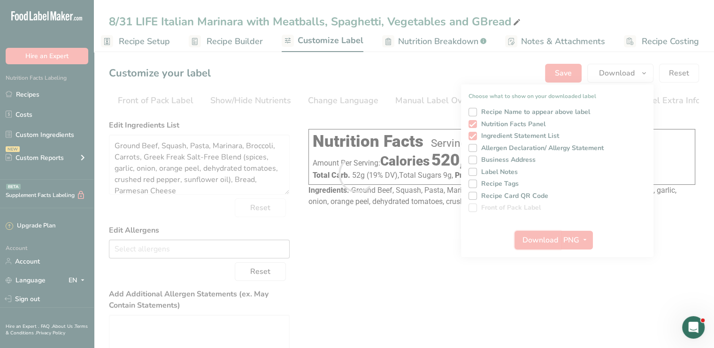
scroll to position [0, 0]
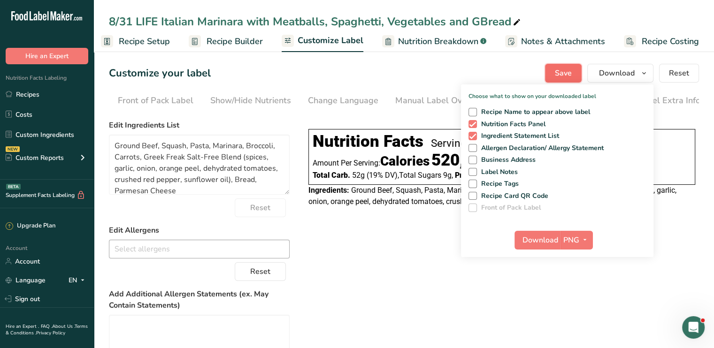
click at [564, 72] on span "Save" at bounding box center [563, 73] width 17 height 11
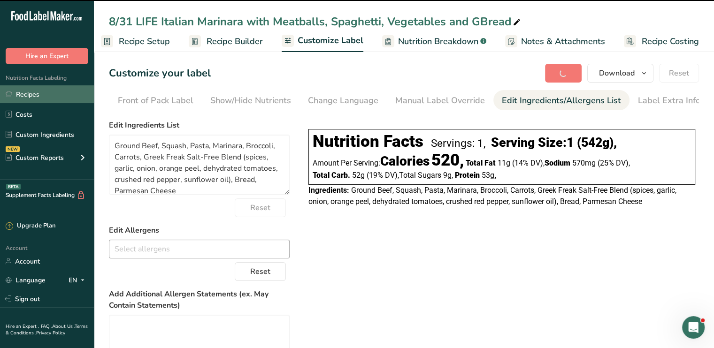
click at [54, 88] on link "Recipes" at bounding box center [47, 94] width 94 height 18
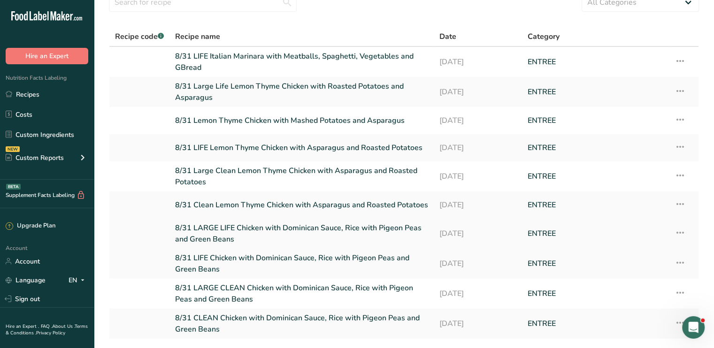
scroll to position [47, 0]
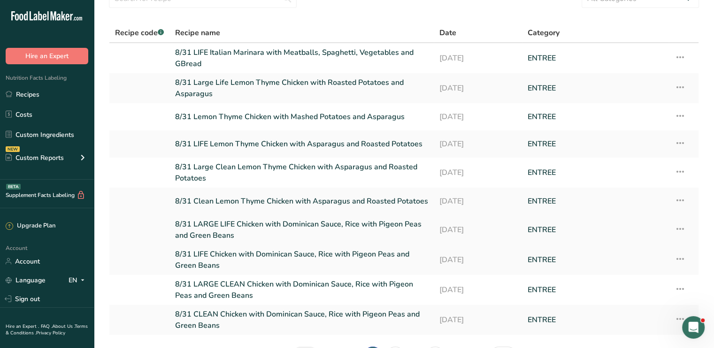
click at [316, 224] on link "8/31 LARGE LIFE Chicken with Dominican Sauce, Rice with Pigeon Peas and Green B…" at bounding box center [301, 230] width 253 height 23
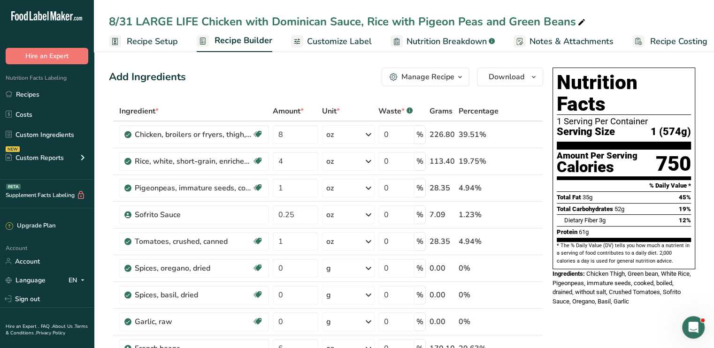
click at [355, 41] on span "Customize Label" at bounding box center [339, 41] width 65 height 13
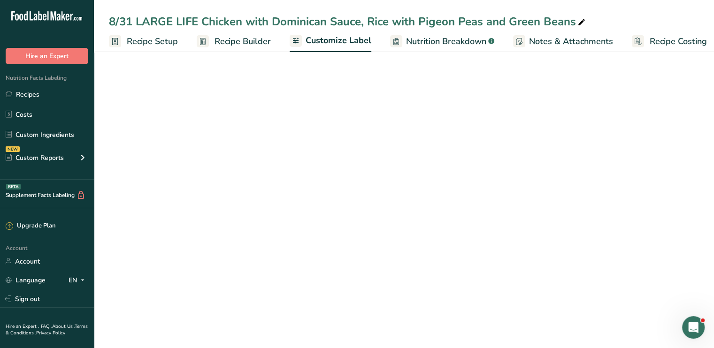
scroll to position [0, 8]
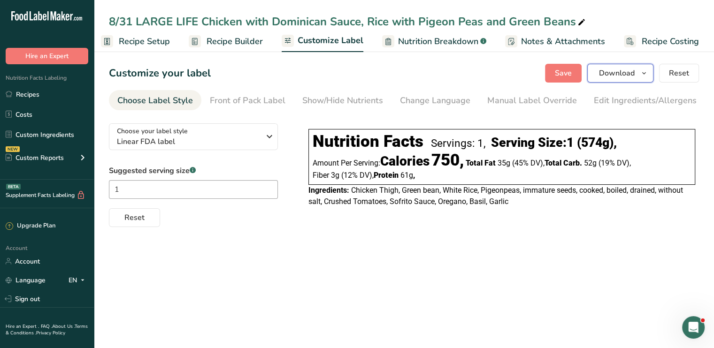
click at [604, 79] on button "Download" at bounding box center [620, 73] width 66 height 19
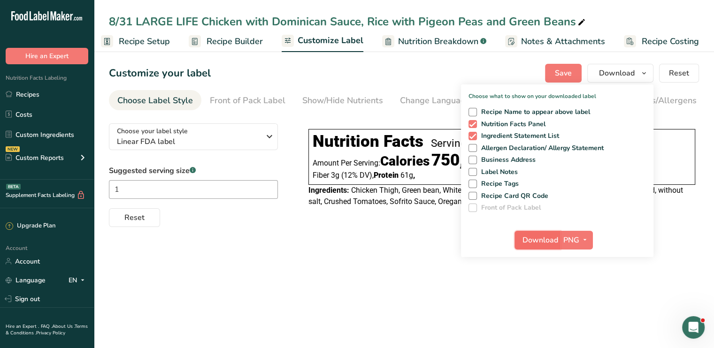
click at [547, 241] on span "Download" at bounding box center [541, 240] width 36 height 11
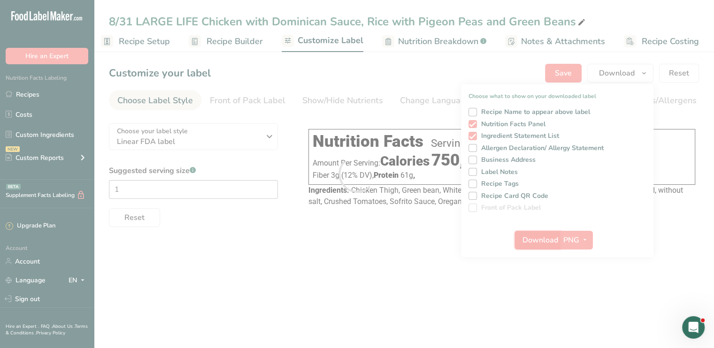
scroll to position [0, 0]
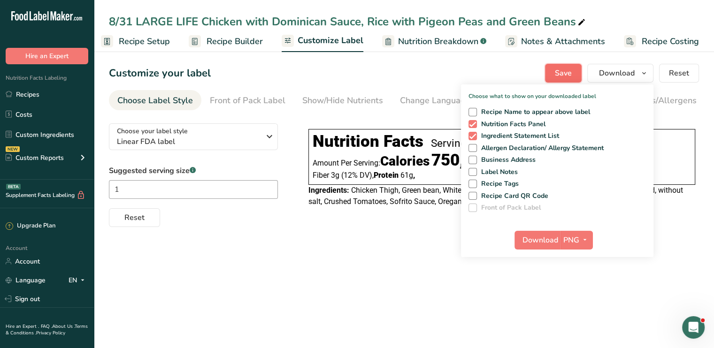
click at [572, 75] on span "Save" at bounding box center [563, 73] width 17 height 11
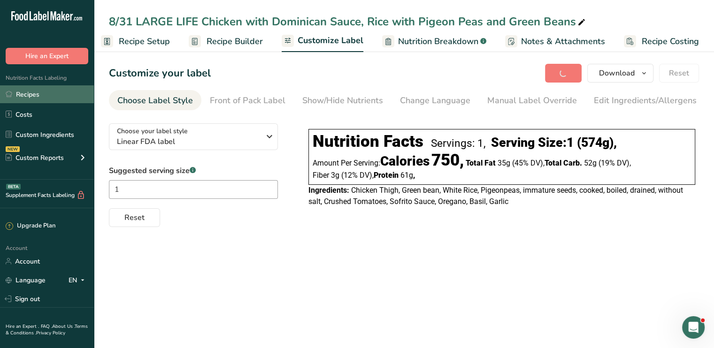
click at [40, 92] on link "Recipes" at bounding box center [47, 94] width 94 height 18
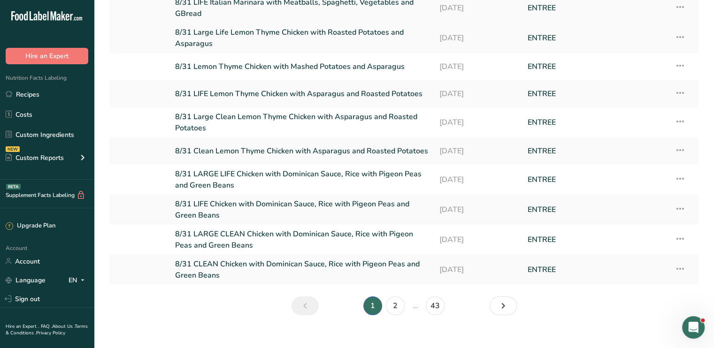
scroll to position [109, 0]
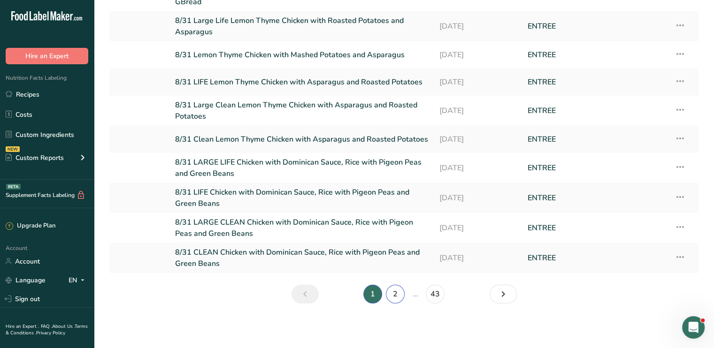
click at [400, 300] on link "2" at bounding box center [395, 294] width 19 height 19
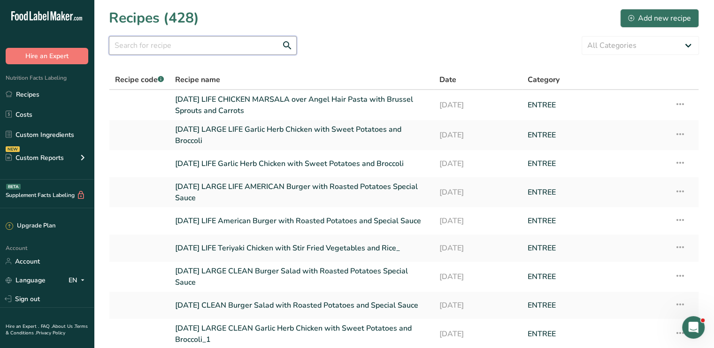
click at [228, 46] on input "text" at bounding box center [203, 45] width 188 height 19
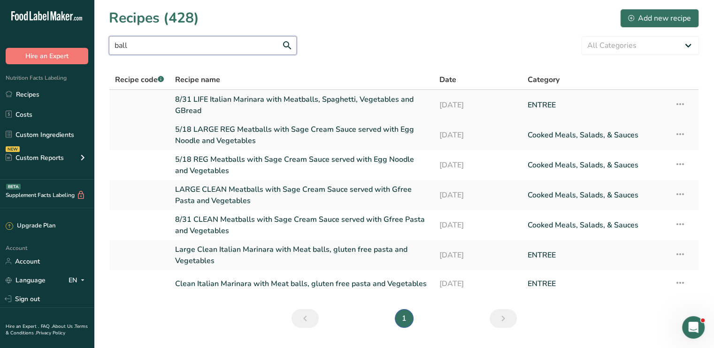
type input "ball"
click at [252, 98] on link "8/31 LIFE Italian Marinara with Meatballs, Spaghetti, Vegetables and GBread" at bounding box center [301, 105] width 253 height 23
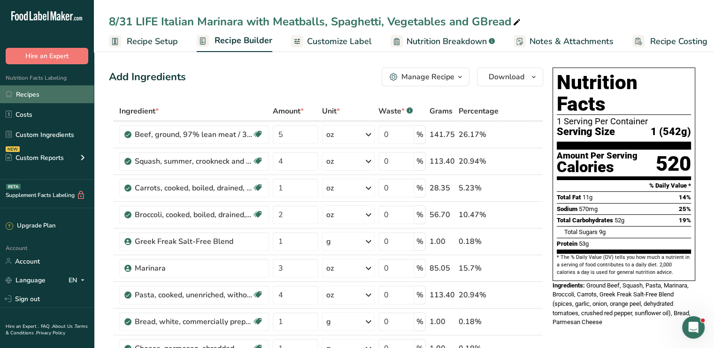
click at [39, 93] on link "Recipes" at bounding box center [47, 94] width 94 height 18
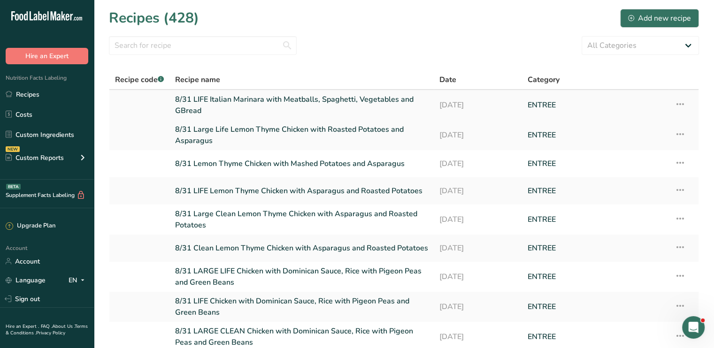
click at [682, 104] on icon at bounding box center [680, 104] width 11 height 17
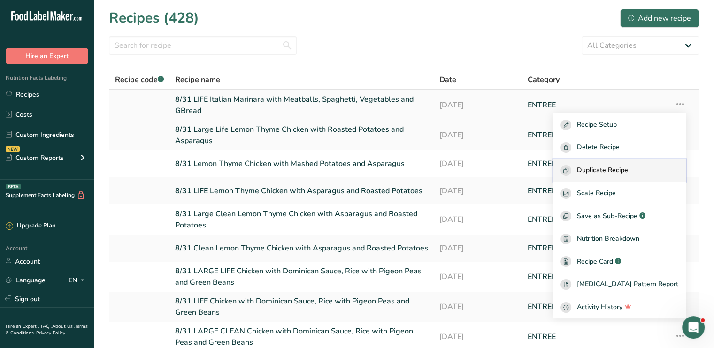
click at [603, 169] on span "Duplicate Recipe" at bounding box center [602, 170] width 51 height 11
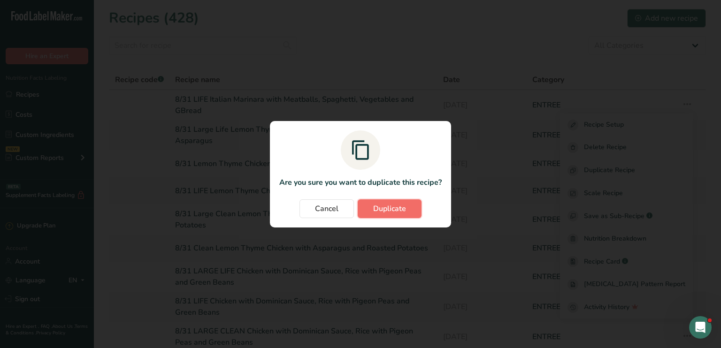
click at [393, 206] on span "Duplicate" at bounding box center [389, 208] width 33 height 11
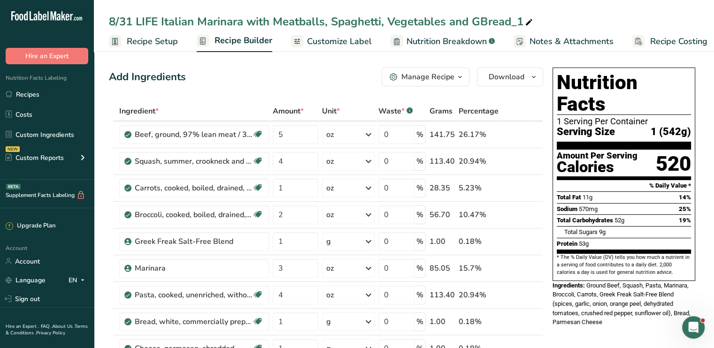
click at [528, 23] on icon at bounding box center [529, 22] width 8 height 13
click at [137, 22] on input "8/31 LIFE Italian Marinara with Meatballs, Spaghetti, Vegetables and GBread" at bounding box center [404, 21] width 590 height 17
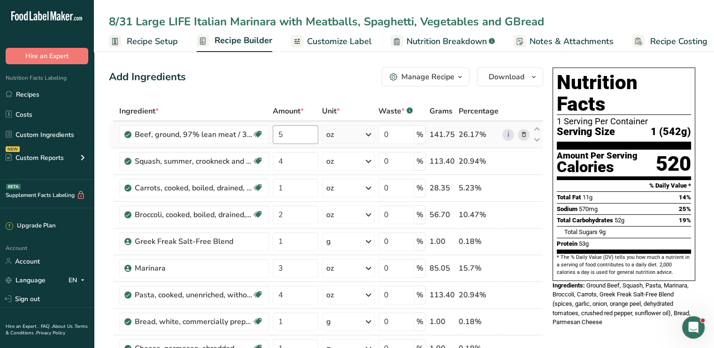
type input "8/31 Large LIFE Italian Marinara with Meatballs, Spaghetti, Vegetables and GBre…"
drag, startPoint x: 289, startPoint y: 133, endPoint x: 271, endPoint y: 148, distance: 23.3
click at [271, 148] on tbody "Beef, ground, 97% lean meat / 3% fat, crumbles, cooked, pan-browned Dairy free …" at bounding box center [325, 275] width 433 height 306
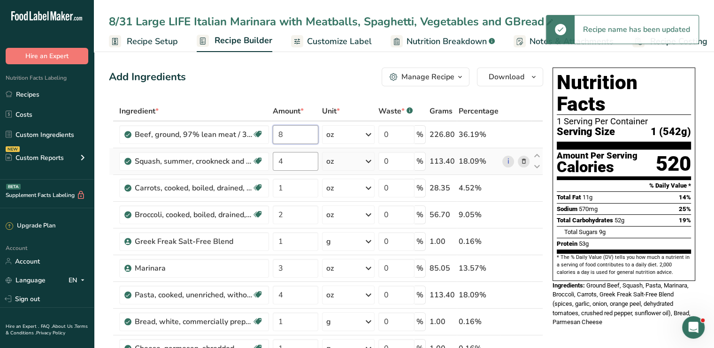
type input "8"
click at [265, 169] on div "Ingredient * Amount * Unit * Waste * .a-a{fill:#347362;}.b-a{fill:#fff;} Grams …" at bounding box center [326, 274] width 434 height 347
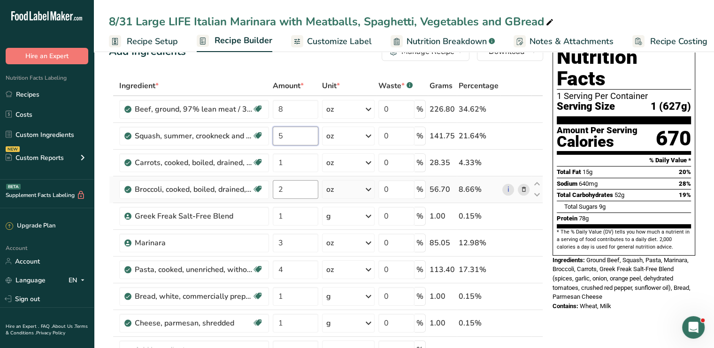
scroll to position [47, 0]
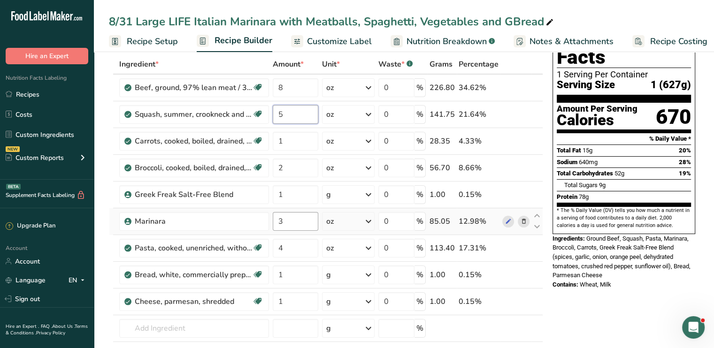
type input "5"
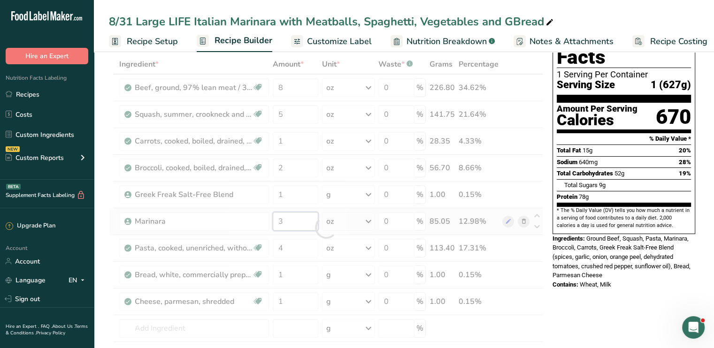
click at [281, 226] on div "Ingredient * Amount * Unit * Waste * .a-a{fill:#347362;}.b-a{fill:#fff;} Grams …" at bounding box center [326, 227] width 434 height 347
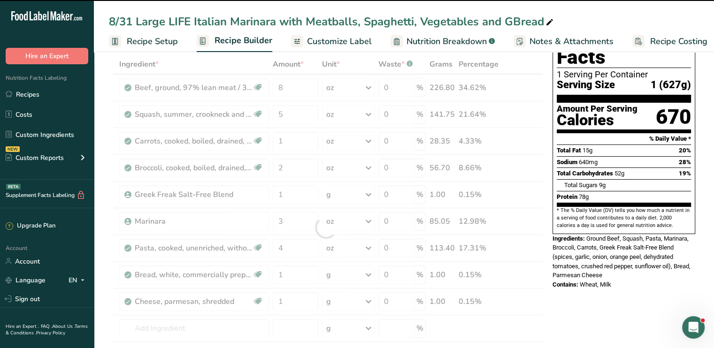
drag, startPoint x: 288, startPoint y: 221, endPoint x: 277, endPoint y: 227, distance: 12.4
click at [277, 226] on div at bounding box center [326, 227] width 434 height 347
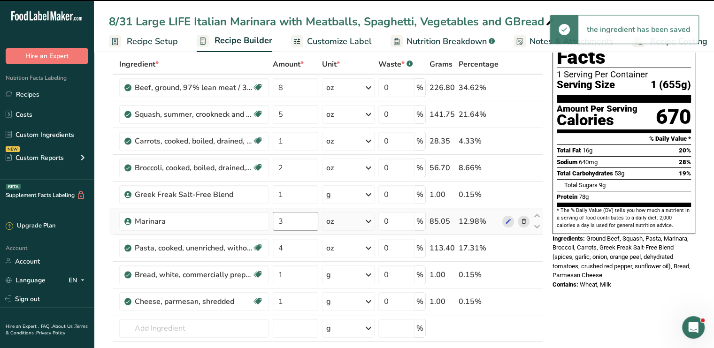
click at [272, 223] on tr "Marinara 3 oz Weight Units g kg mg See more Volume Units l Volume units require…" at bounding box center [325, 222] width 433 height 27
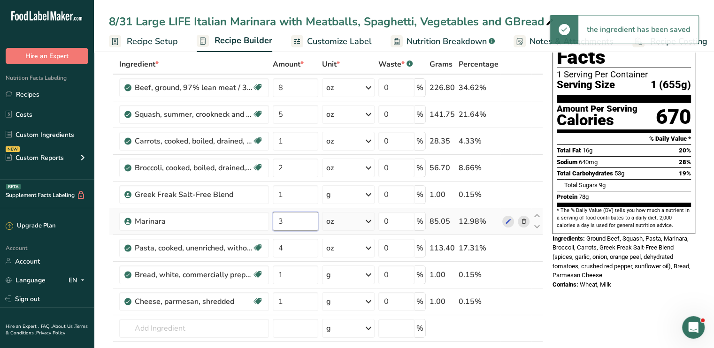
click at [281, 223] on input "3" at bounding box center [296, 221] width 46 height 19
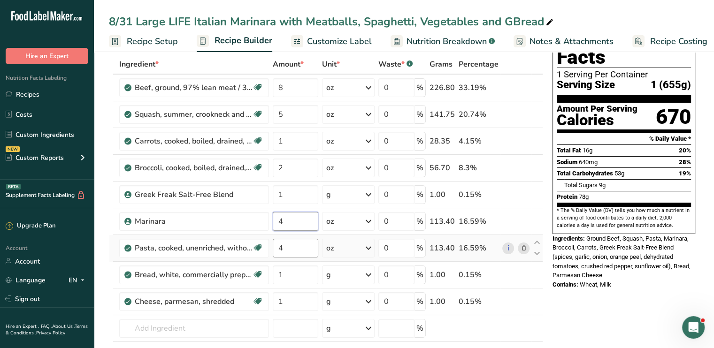
type input "4"
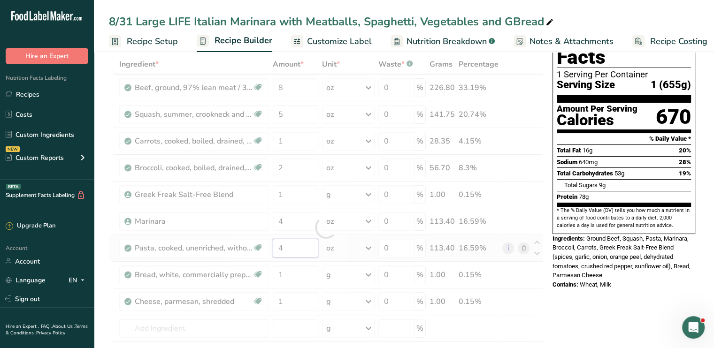
click at [292, 248] on div "Ingredient * Amount * Unit * Waste * .a-a{fill:#347362;}.b-a{fill:#fff;} Grams …" at bounding box center [326, 227] width 434 height 347
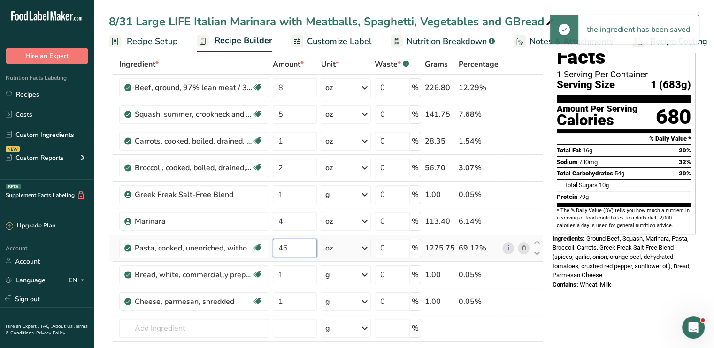
type input "4"
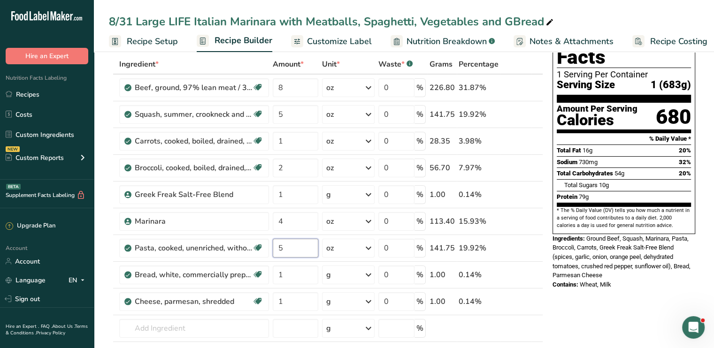
type input "5"
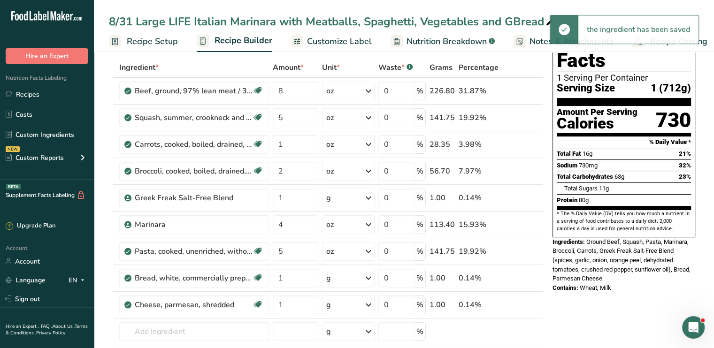
scroll to position [0, 0]
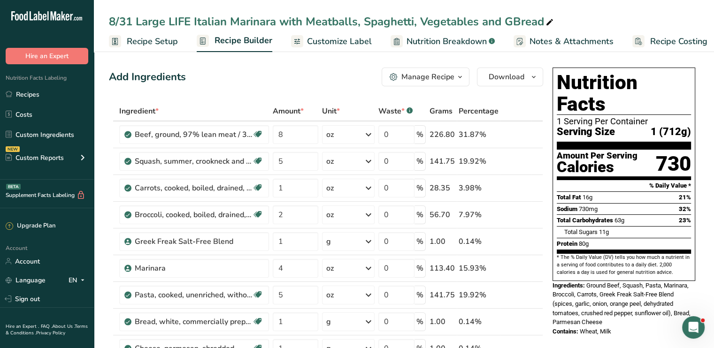
click at [335, 43] on span "Customize Label" at bounding box center [339, 41] width 65 height 13
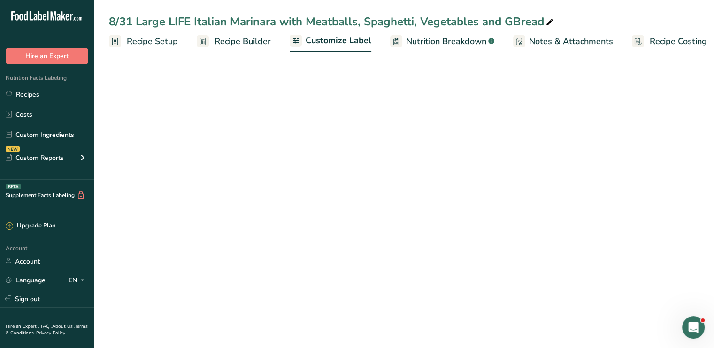
scroll to position [0, 8]
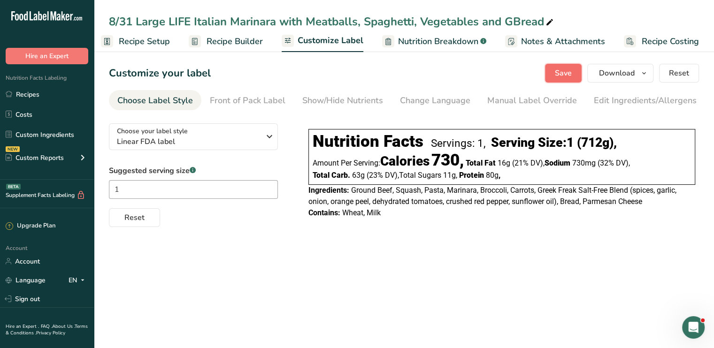
click at [562, 69] on span "Save" at bounding box center [563, 73] width 17 height 11
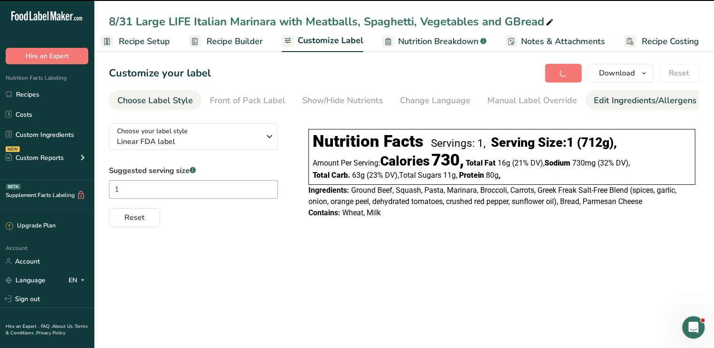
click at [627, 104] on div "Edit Ingredients/Allergens List" at bounding box center [653, 100] width 119 height 13
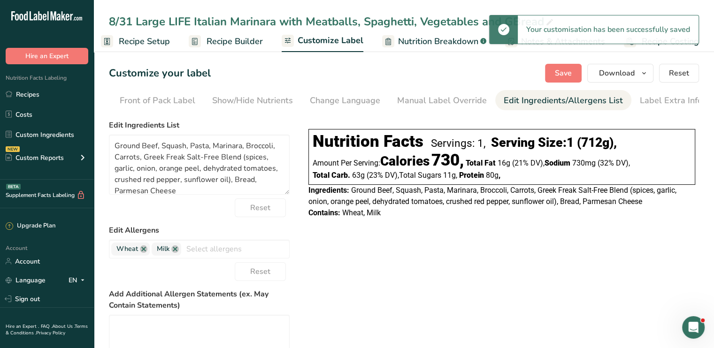
scroll to position [0, 92]
click at [144, 256] on span "Wheat" at bounding box center [130, 249] width 39 height 13
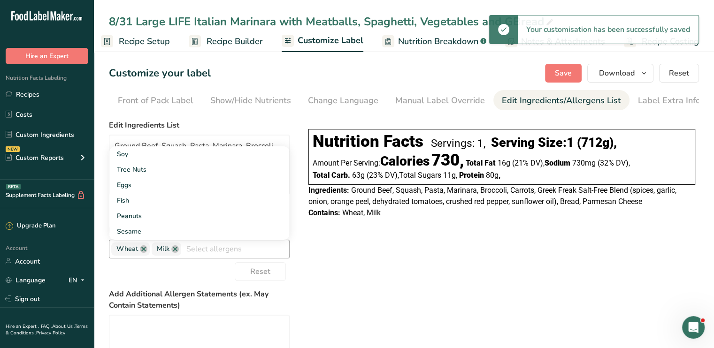
click at [144, 253] on link at bounding box center [144, 250] width 8 height 8
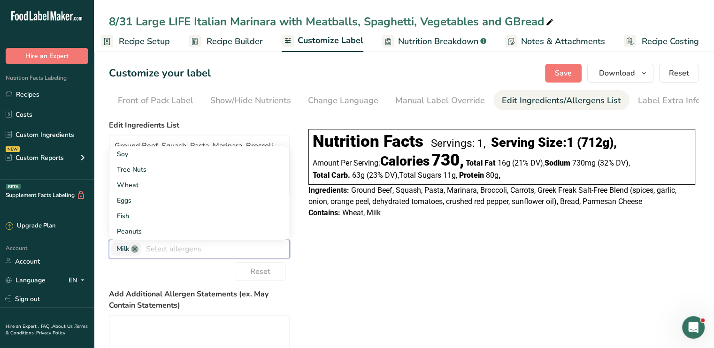
click at [136, 253] on link at bounding box center [135, 250] width 8 height 8
click at [573, 67] on button "Save" at bounding box center [563, 73] width 37 height 19
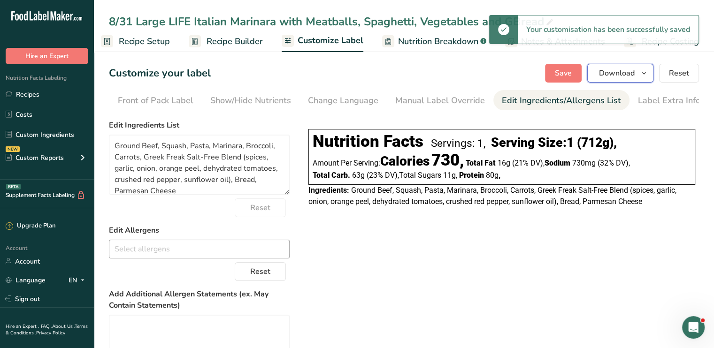
click at [611, 73] on span "Download" at bounding box center [617, 73] width 36 height 11
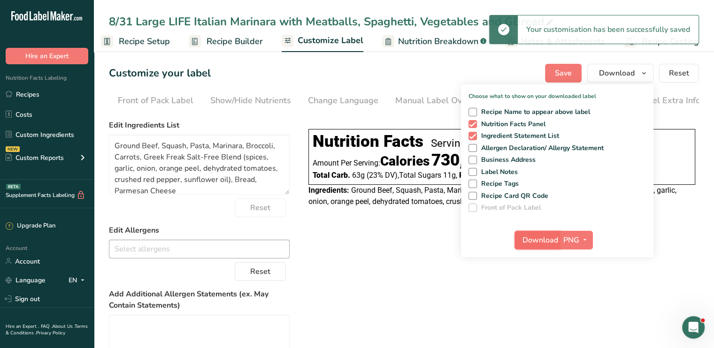
click at [544, 238] on span "Download" at bounding box center [541, 240] width 36 height 11
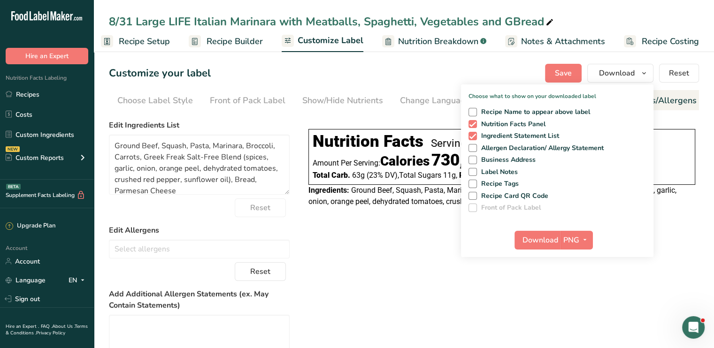
scroll to position [0, 92]
